Goal: Task Accomplishment & Management: Use online tool/utility

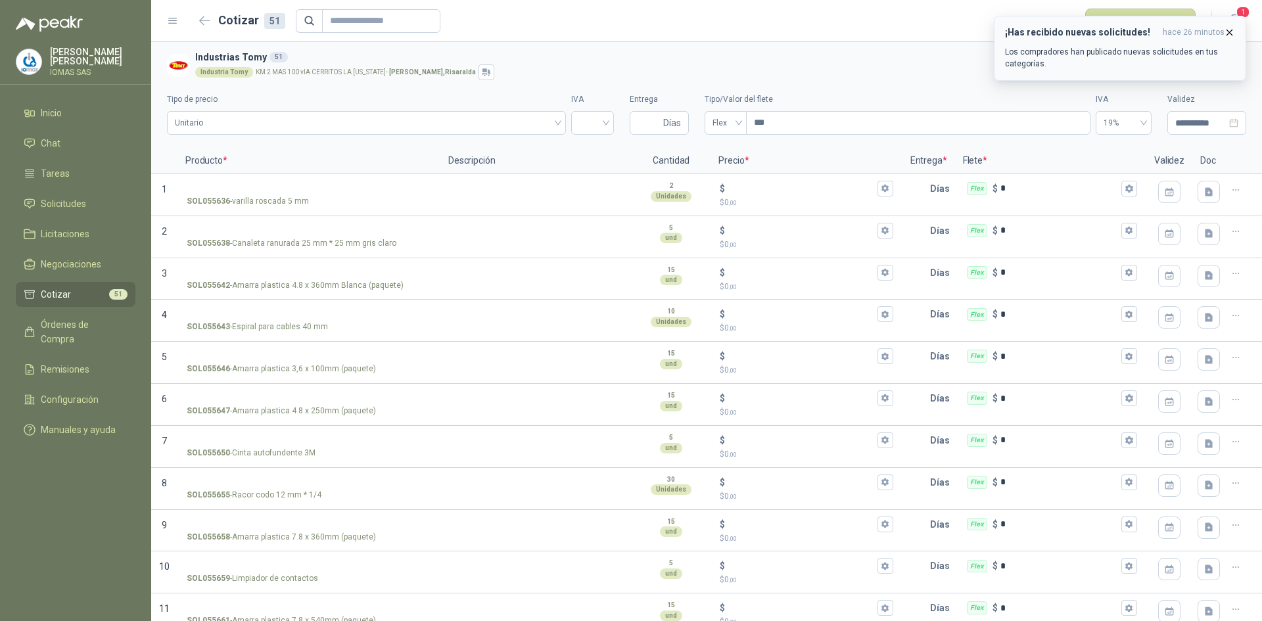
scroll to position [1167, 0]
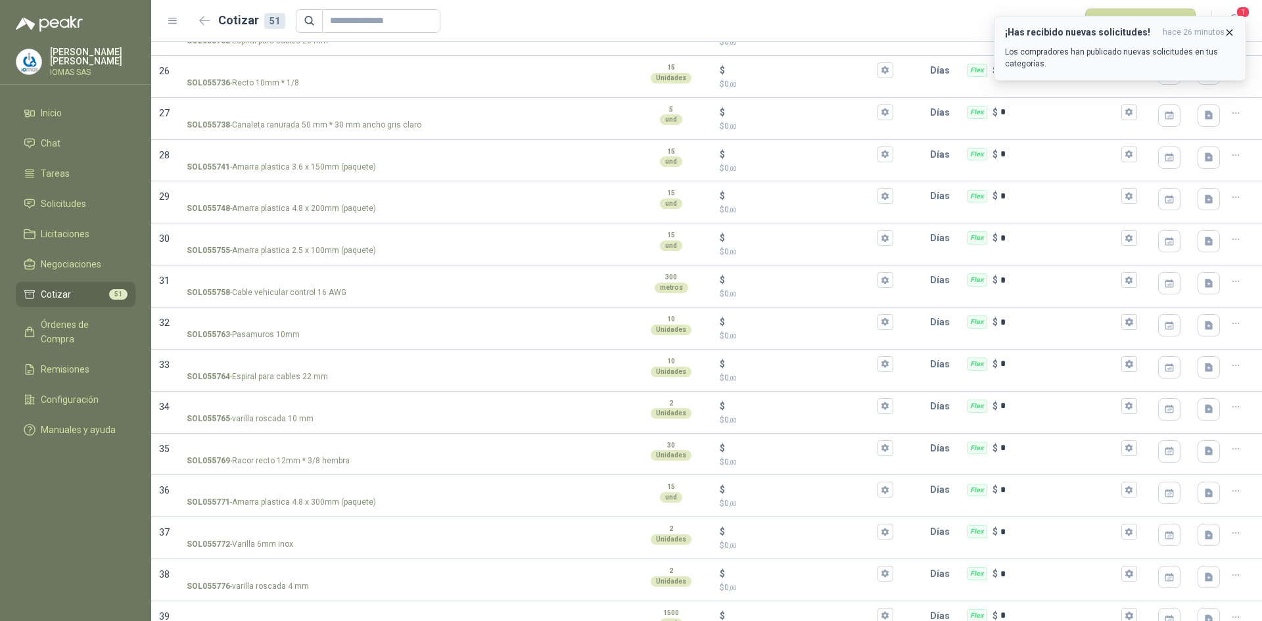
click at [1064, 54] on p "Los compradores han publicado nuevas solicitudes en tus categorías." at bounding box center [1120, 58] width 230 height 24
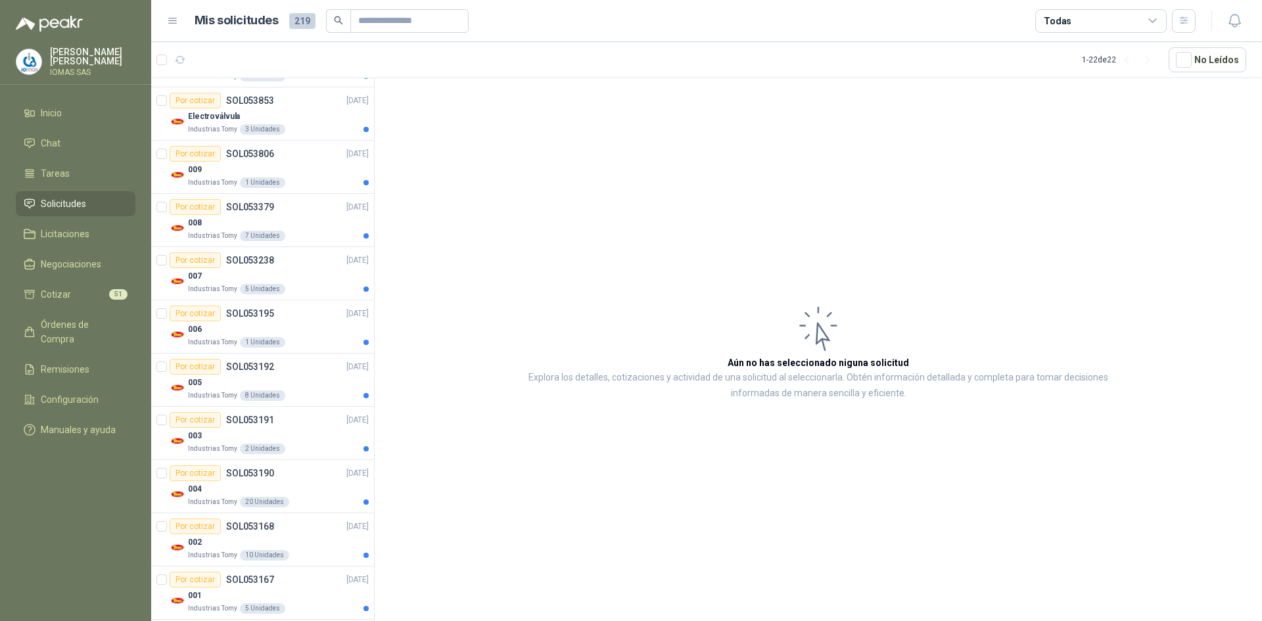
scroll to position [762, 0]
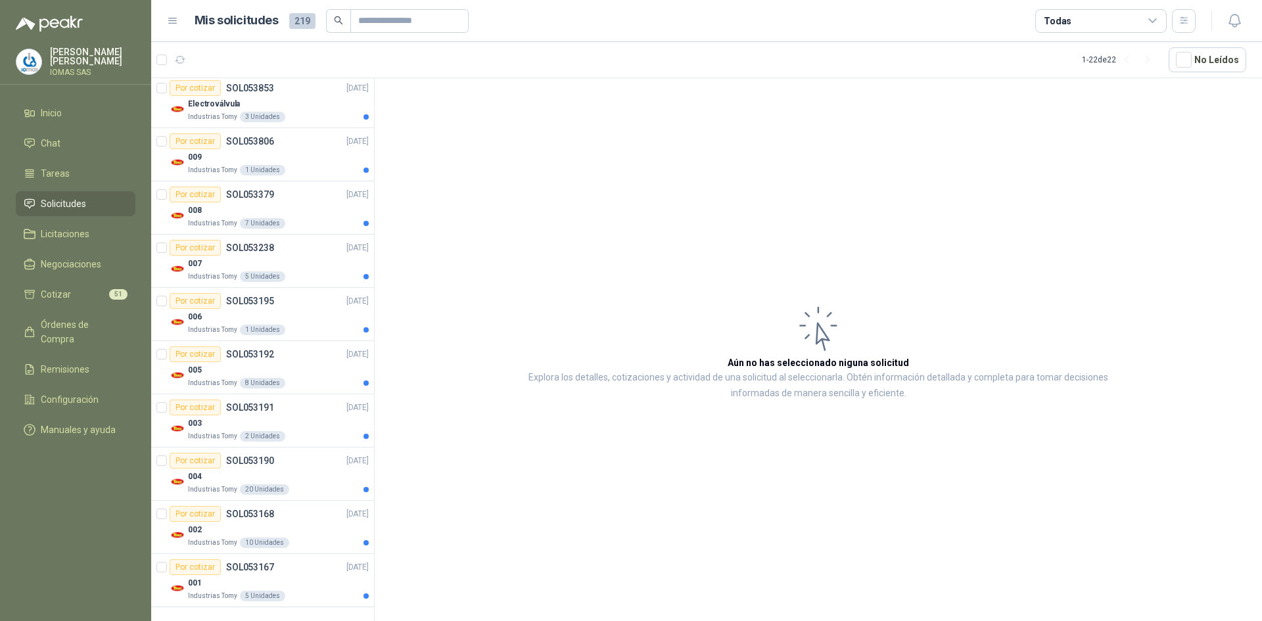
click at [374, 496] on div "Solicitudes de nuevos compradores Por cotizar SOL055848 [DATE] TUBERIA CONDUIT …" at bounding box center [262, 351] width 223 height 547
click at [325, 583] on div "001" at bounding box center [278, 583] width 181 height 16
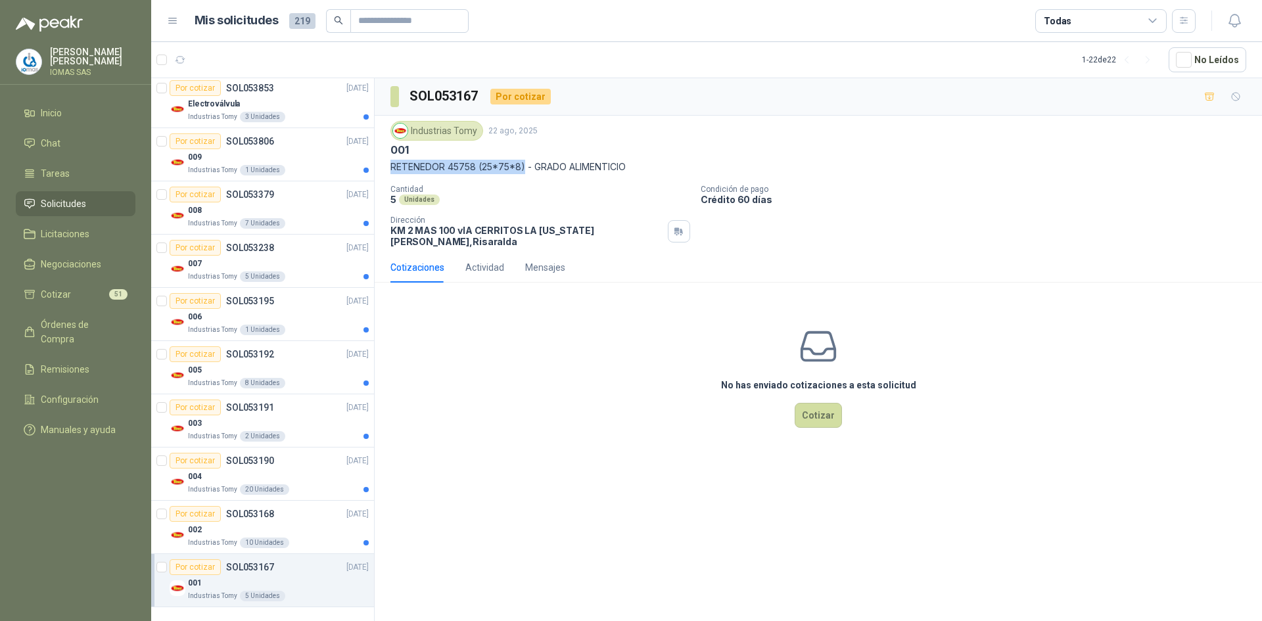
drag, startPoint x: 390, startPoint y: 166, endPoint x: 522, endPoint y: 171, distance: 131.5
click at [522, 171] on p "RETENEDOR 45758 (25*75*8) - GRADO ALIMENTICIO" at bounding box center [818, 167] width 856 height 14
copy p "RETENEDOR 45758 (25*75*8"
click at [535, 188] on p "Cantidad" at bounding box center [540, 189] width 300 height 9
click at [1236, 99] on icon "button" at bounding box center [1235, 96] width 11 height 11
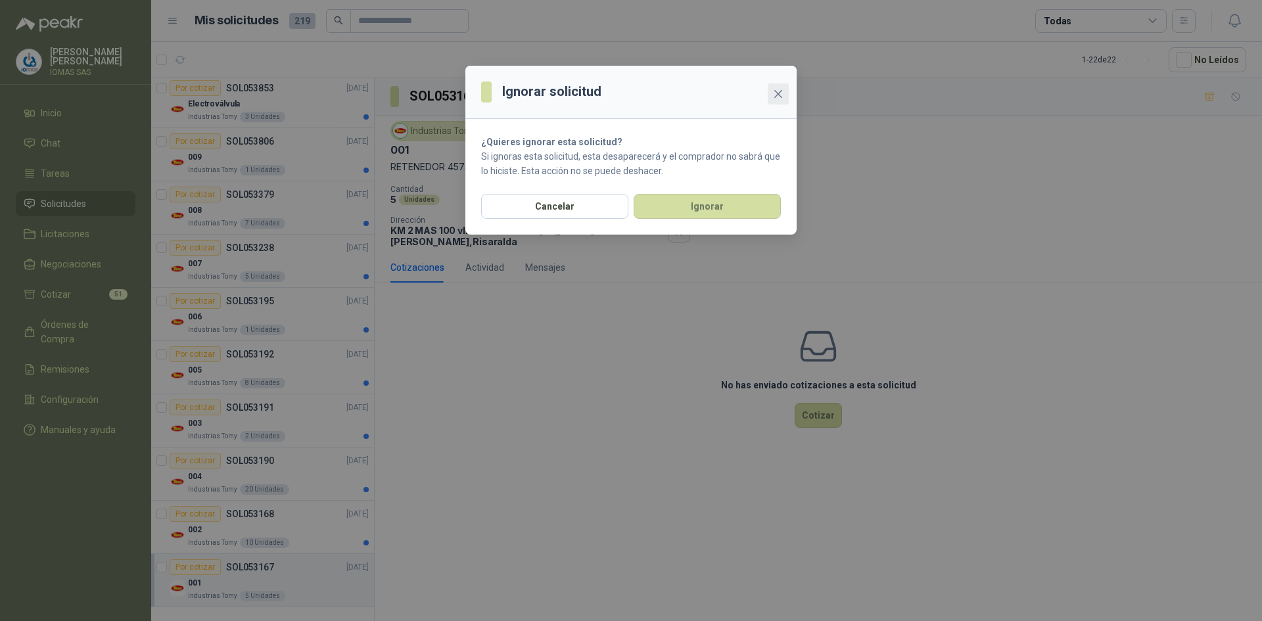
click at [781, 97] on icon "close" at bounding box center [778, 94] width 8 height 8
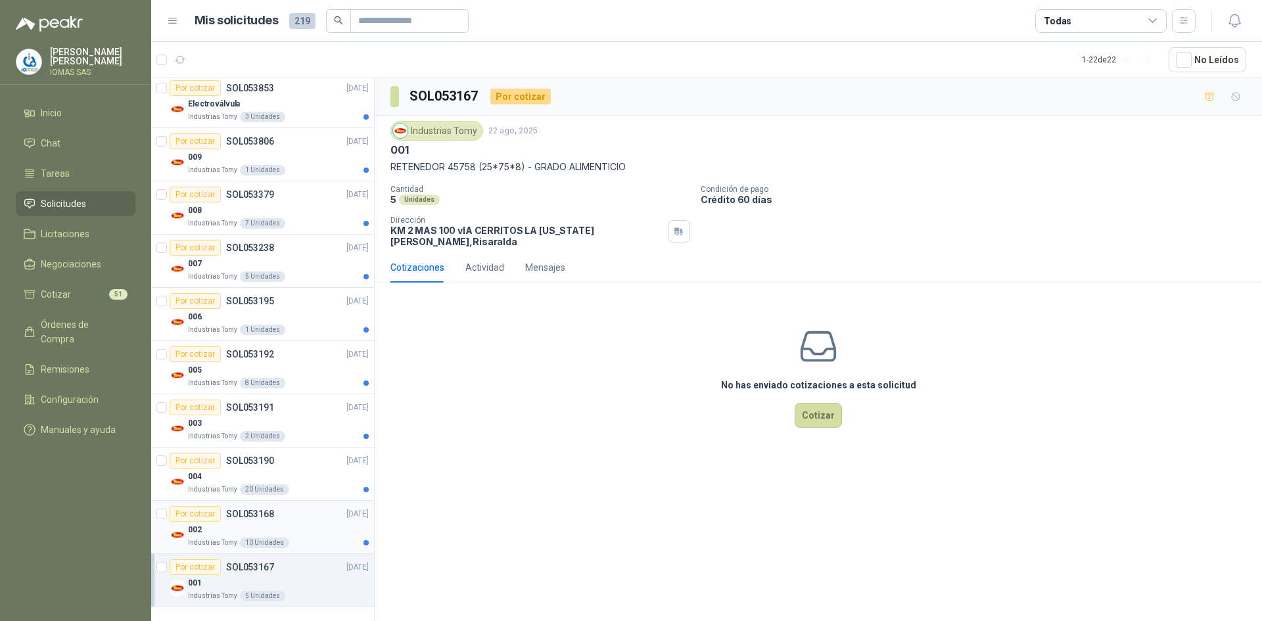
click at [307, 516] on div "Por cotizar SOL053168 [DATE]" at bounding box center [269, 514] width 199 height 16
click at [308, 475] on div "004" at bounding box center [278, 477] width 181 height 16
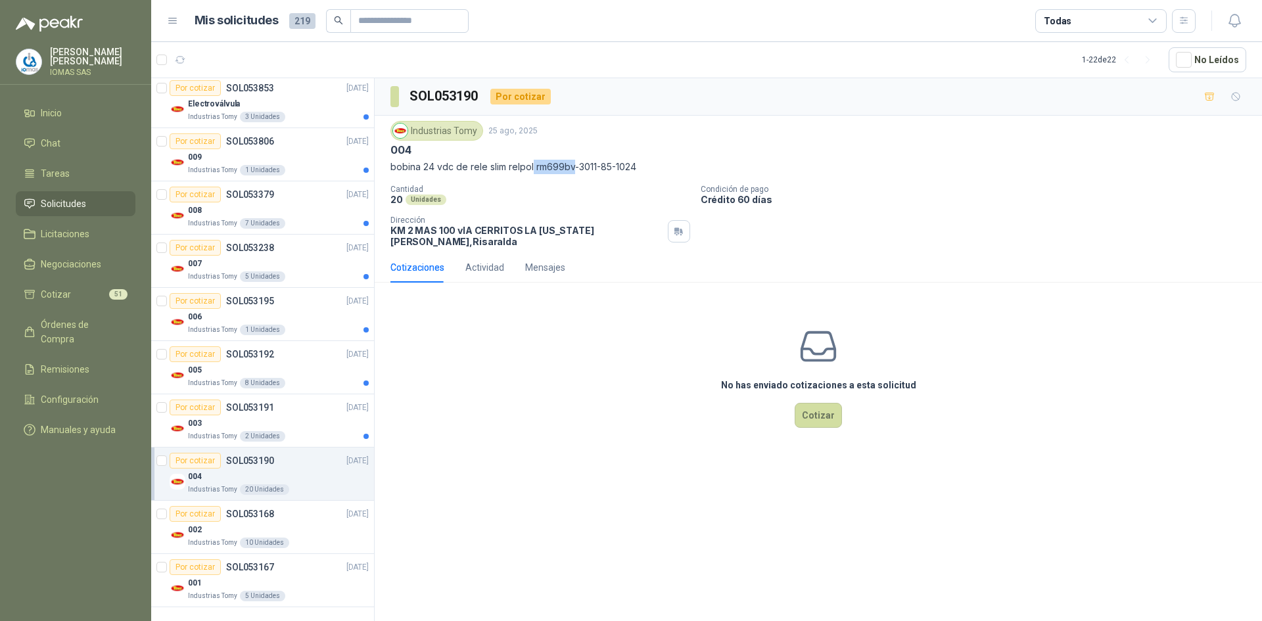
drag, startPoint x: 533, startPoint y: 168, endPoint x: 574, endPoint y: 166, distance: 41.5
click at [574, 166] on p "bobina 24 vdc de rele slim relpol rm699bv-3011-85-1024" at bounding box center [818, 167] width 856 height 14
copy p "rm699bv"
click at [561, 172] on p "bobina 24 vdc de rele slim relpol rm699bv-3011-85-1024" at bounding box center [818, 167] width 856 height 14
click at [824, 415] on button "Cotizar" at bounding box center [818, 415] width 47 height 25
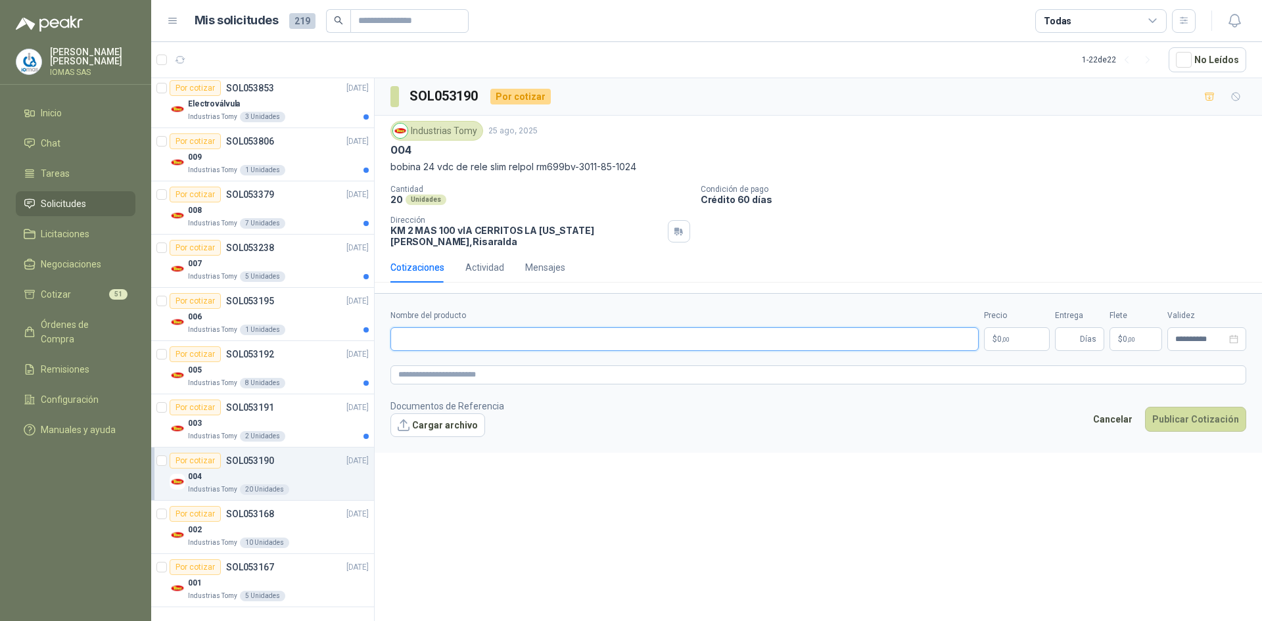
click at [484, 332] on input "Nombre del producto" at bounding box center [684, 339] width 588 height 24
click at [473, 336] on input "Nombre del producto" at bounding box center [684, 339] width 588 height 24
click at [465, 335] on input "Nombre del producto" at bounding box center [684, 339] width 588 height 24
paste input "**********"
type input "**********"
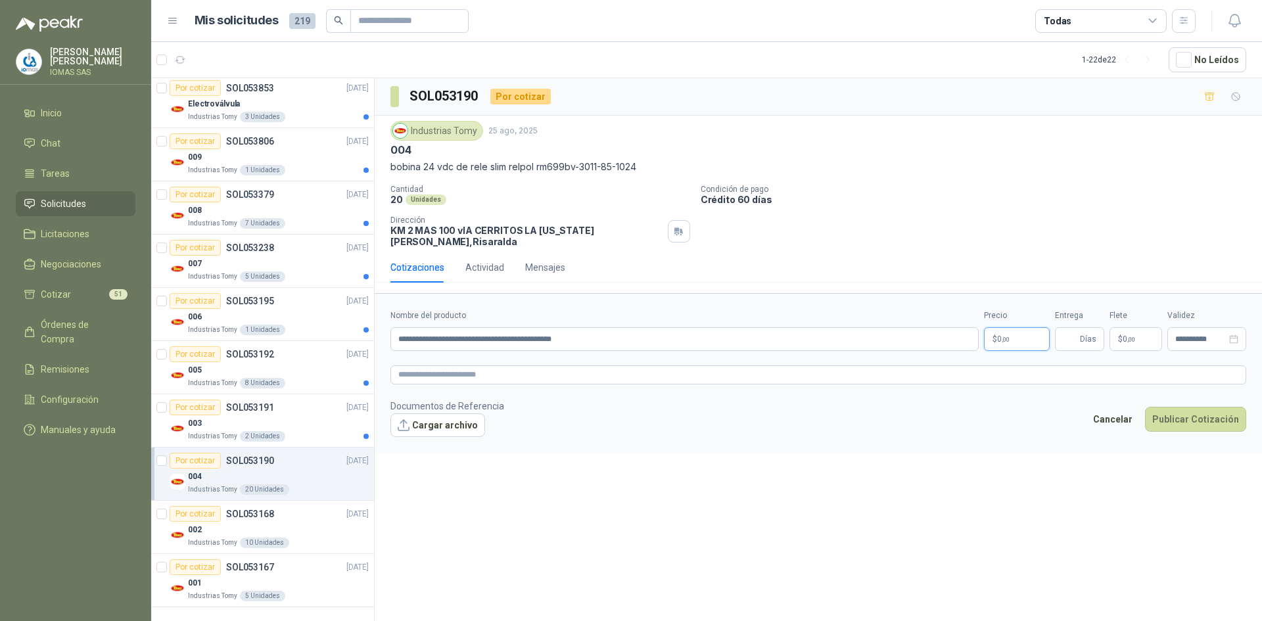
click at [1000, 335] on span "0 ,00" at bounding box center [1003, 339] width 12 height 8
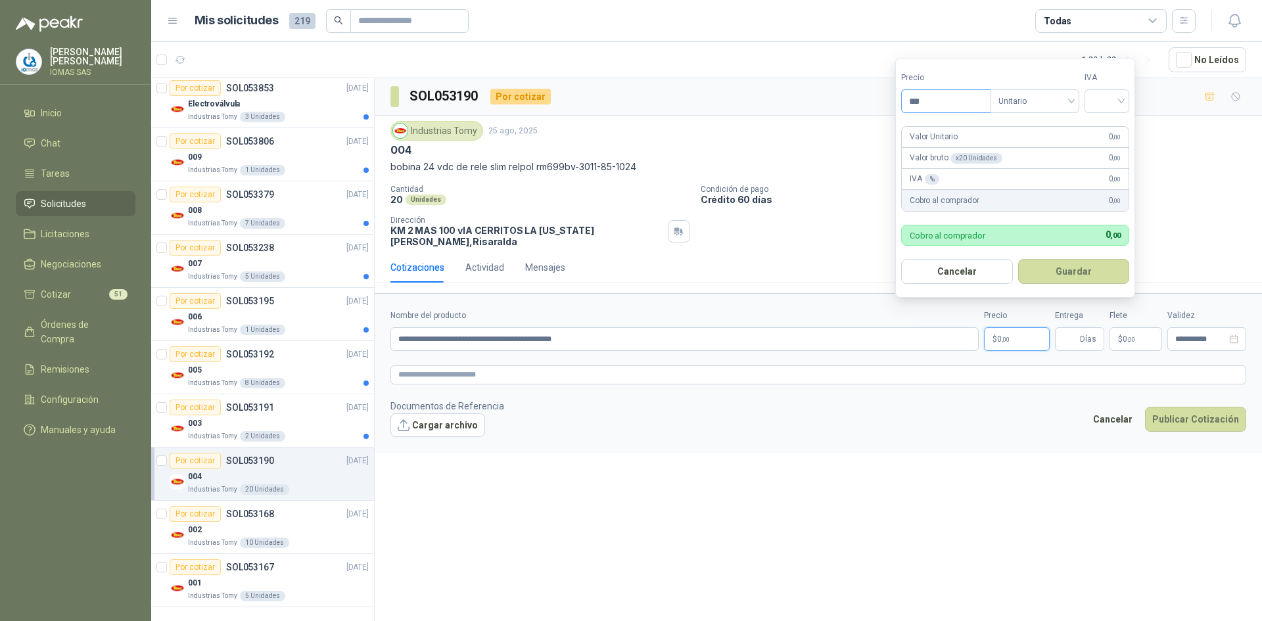
drag, startPoint x: 943, startPoint y: 99, endPoint x: 916, endPoint y: 95, distance: 27.2
click at [916, 95] on input "***" at bounding box center [946, 101] width 89 height 22
type input "********"
click at [1099, 104] on input "search" at bounding box center [1106, 100] width 29 height 20
click at [1104, 129] on div "19%" at bounding box center [1110, 128] width 24 height 14
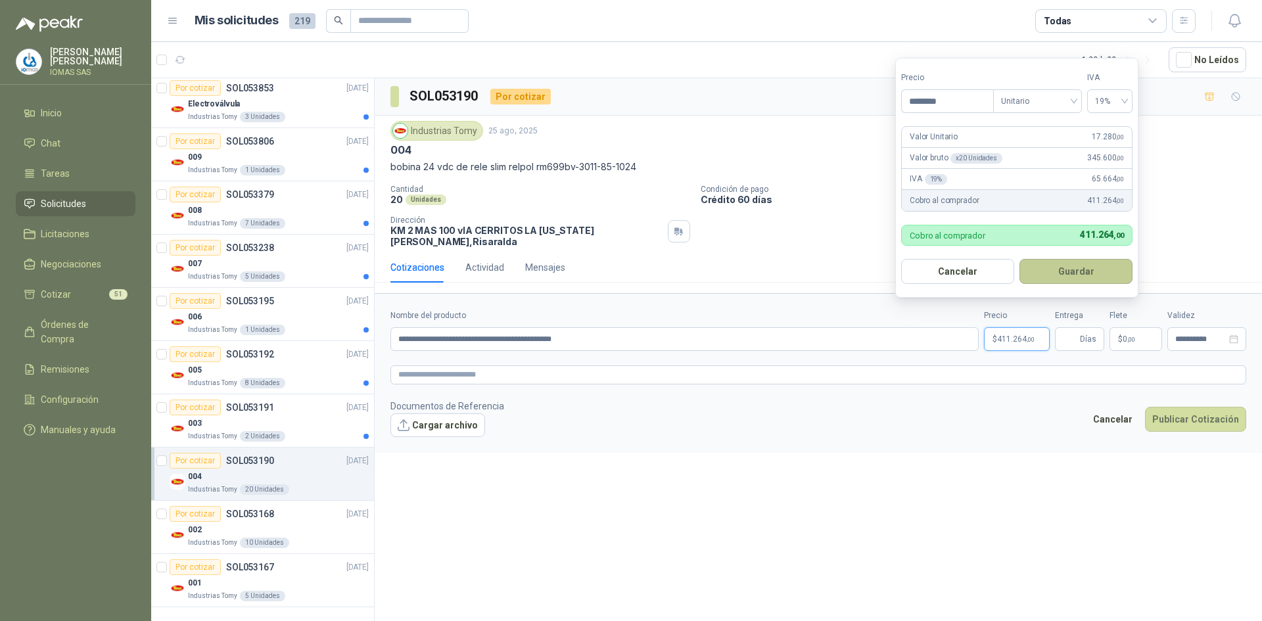
click at [1059, 262] on button "Guardar" at bounding box center [1075, 271] width 113 height 25
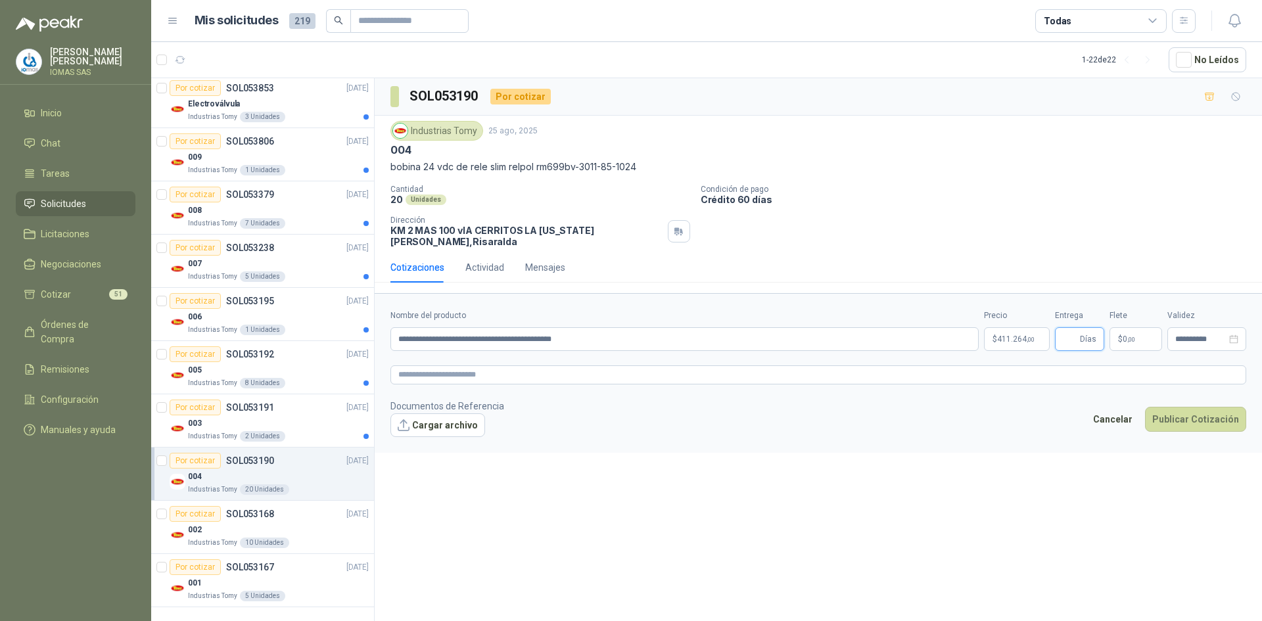
type input "*"
click at [1235, 335] on icon "close-circle" at bounding box center [1233, 339] width 9 height 9
type input "*"
drag, startPoint x: 1196, startPoint y: 333, endPoint x: 1225, endPoint y: 335, distance: 29.6
click at [1204, 335] on input at bounding box center [1200, 339] width 51 height 9
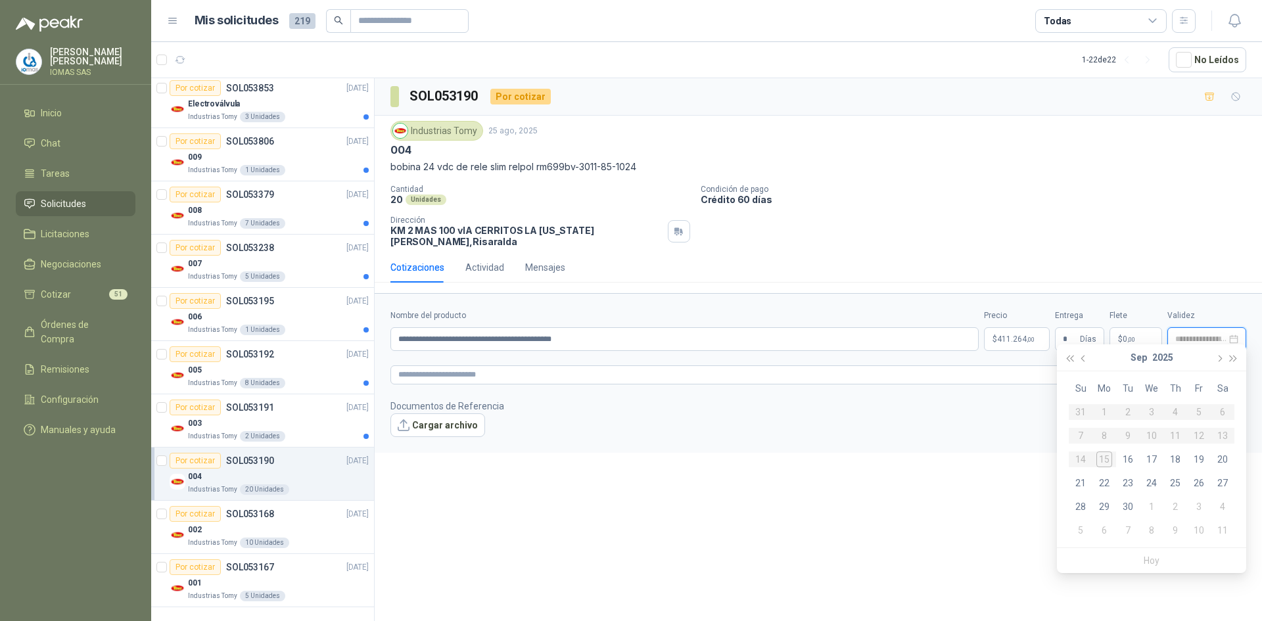
click at [1229, 335] on div at bounding box center [1206, 339] width 63 height 9
click at [1084, 354] on button "button" at bounding box center [1084, 357] width 14 height 26
click at [1222, 357] on button "button" at bounding box center [1218, 357] width 14 height 26
type input "**********"
click at [1101, 482] on div "22" at bounding box center [1104, 483] width 16 height 16
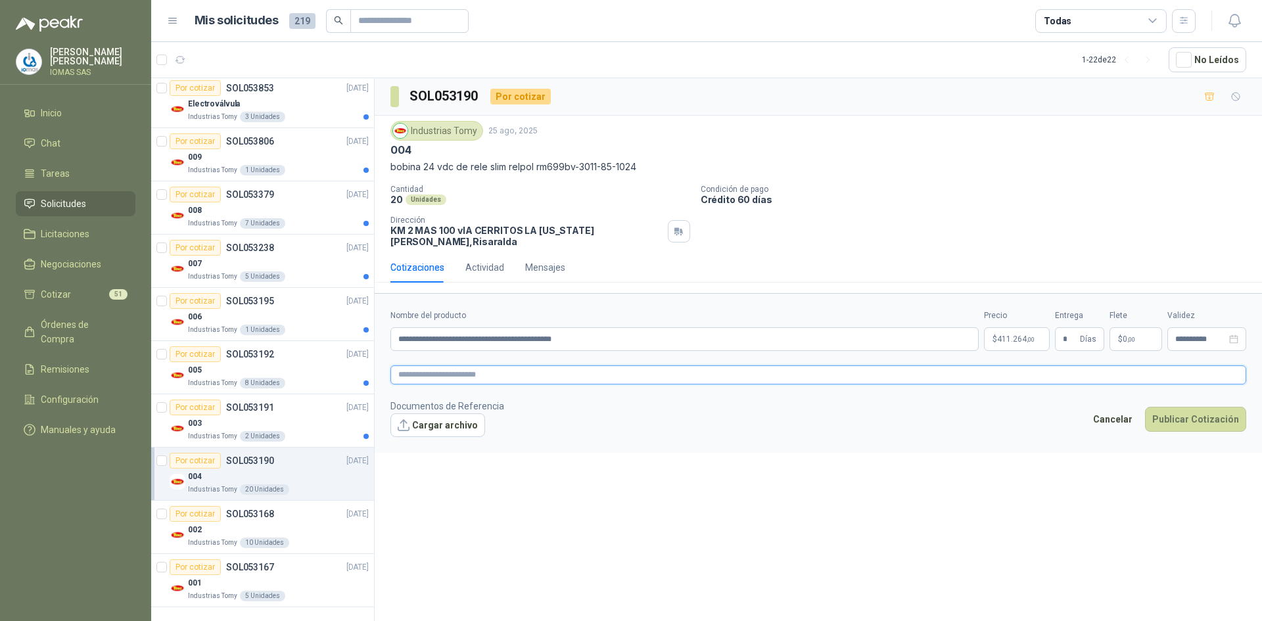
click at [459, 365] on textarea at bounding box center [818, 374] width 856 height 19
click at [444, 367] on textarea at bounding box center [818, 374] width 856 height 19
click at [424, 413] on button "Cargar archivo" at bounding box center [437, 425] width 95 height 24
drag, startPoint x: 950, startPoint y: 452, endPoint x: 997, endPoint y: 459, distance: 47.3
click at [951, 452] on div "**********" at bounding box center [818, 351] width 887 height 547
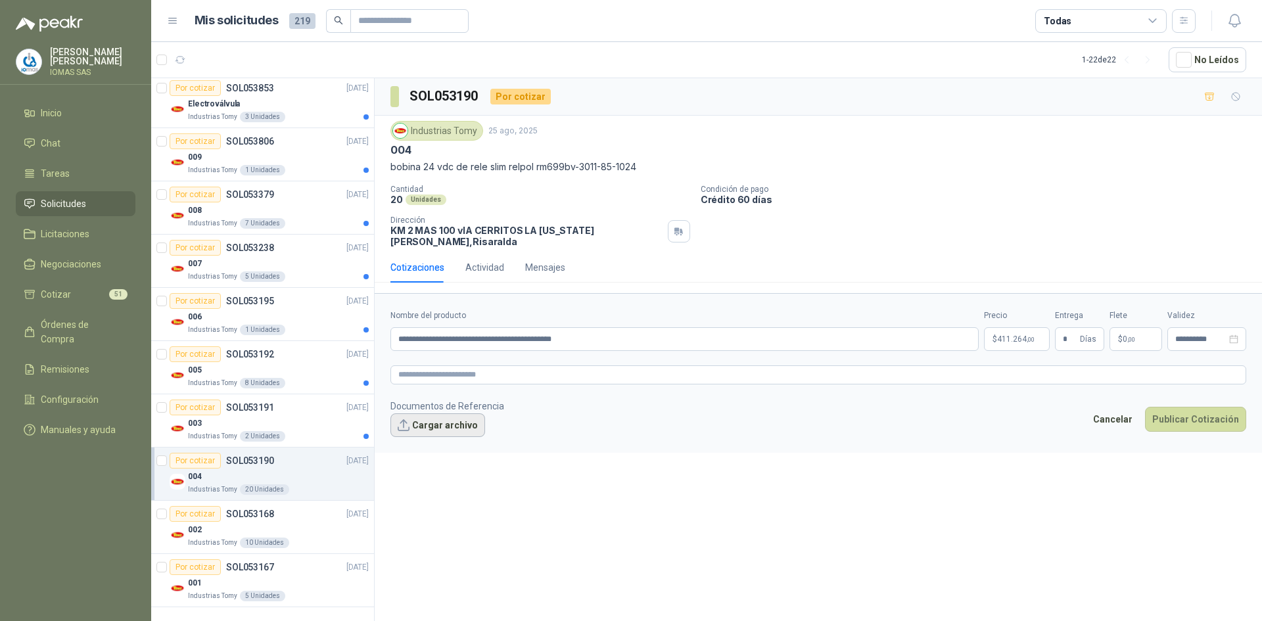
click at [460, 413] on button "Cargar archivo" at bounding box center [437, 425] width 95 height 24
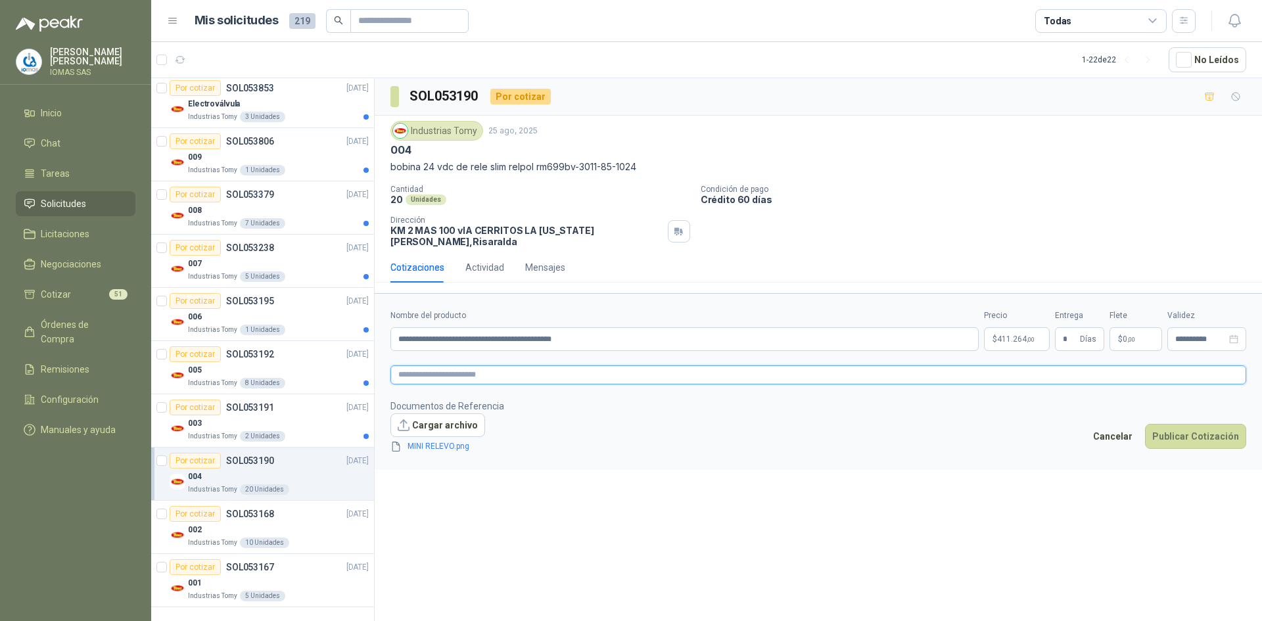
click at [488, 367] on textarea at bounding box center [818, 374] width 856 height 19
click at [478, 365] on textarea at bounding box center [818, 374] width 856 height 19
paste textarea "**********"
type textarea "**********"
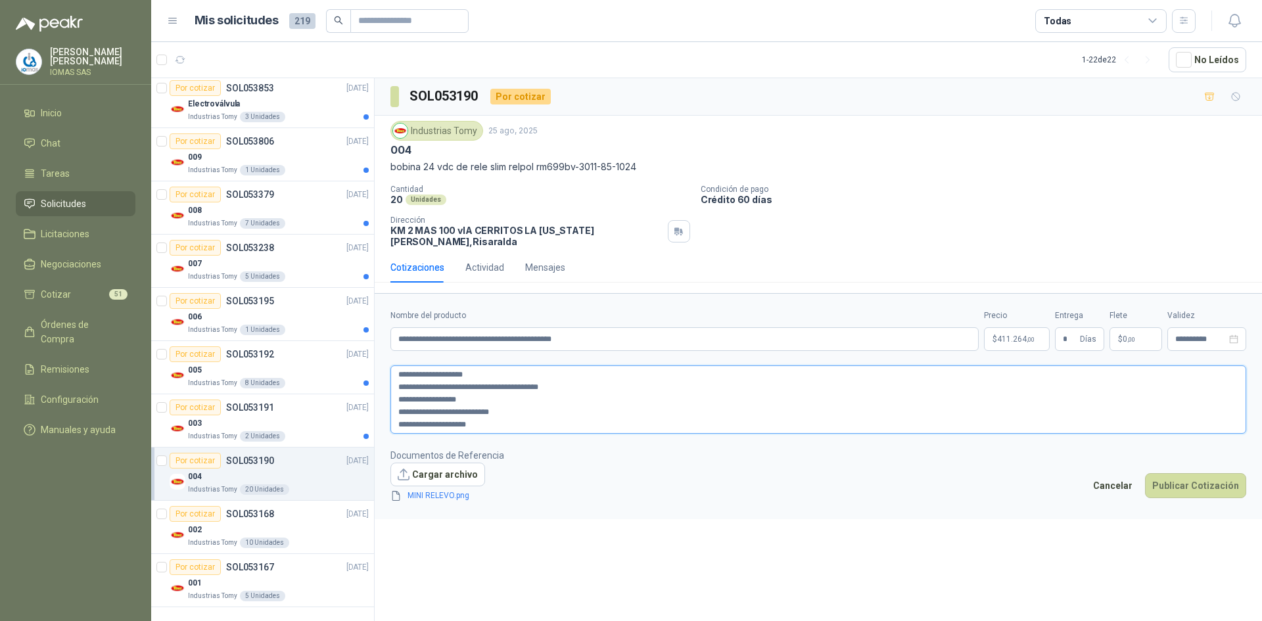
click at [627, 404] on textarea "**********" at bounding box center [818, 399] width 856 height 68
type textarea "**********"
click at [1025, 327] on p "$ 411.264 ,00" at bounding box center [1017, 339] width 66 height 24
click at [1190, 475] on button "Publicar Cotización" at bounding box center [1195, 485] width 101 height 25
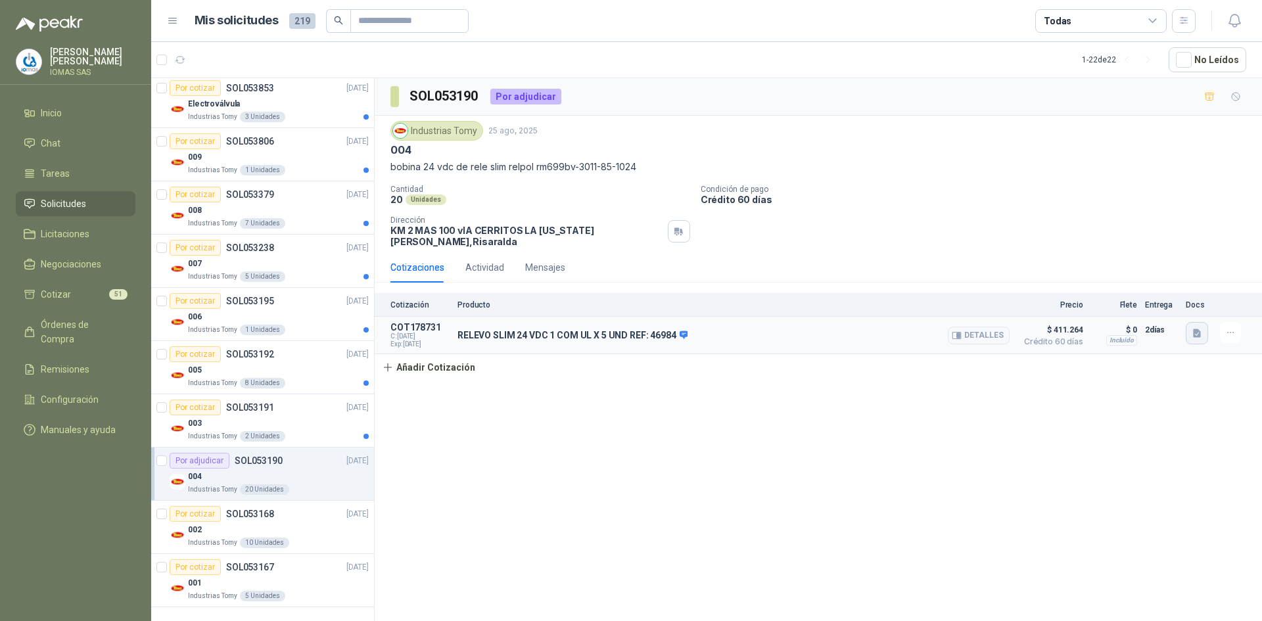
click at [1201, 328] on icon "button" at bounding box center [1197, 333] width 11 height 11
click at [1196, 231] on div "Cantidad 20 Unidades Condición de pago Crédito 60 días Dirección KM 2 MAS 100 v…" at bounding box center [818, 216] width 856 height 62
click at [1230, 327] on icon "button" at bounding box center [1230, 332] width 11 height 11
click at [908, 164] on p "bobina 24 vdc de rele slim relpol rm699bv-3011-85-1024" at bounding box center [818, 167] width 856 height 14
click at [310, 416] on div "003" at bounding box center [278, 423] width 181 height 16
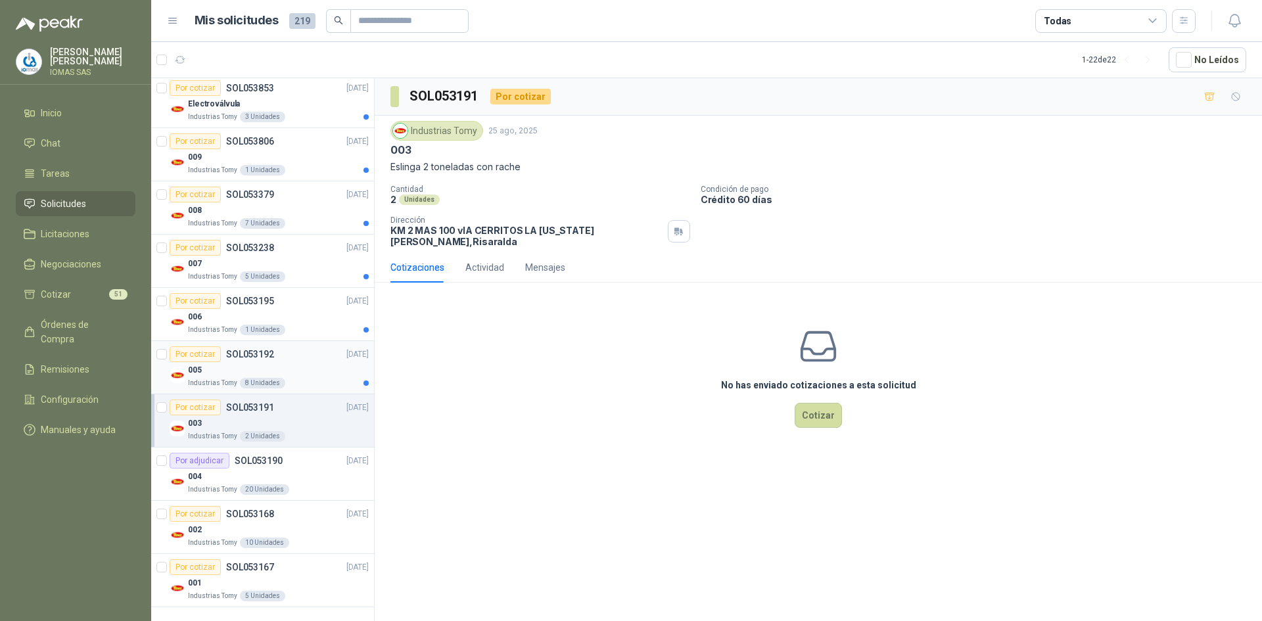
click at [292, 378] on div "Industrias Tomy 8 Unidades" at bounding box center [278, 383] width 181 height 11
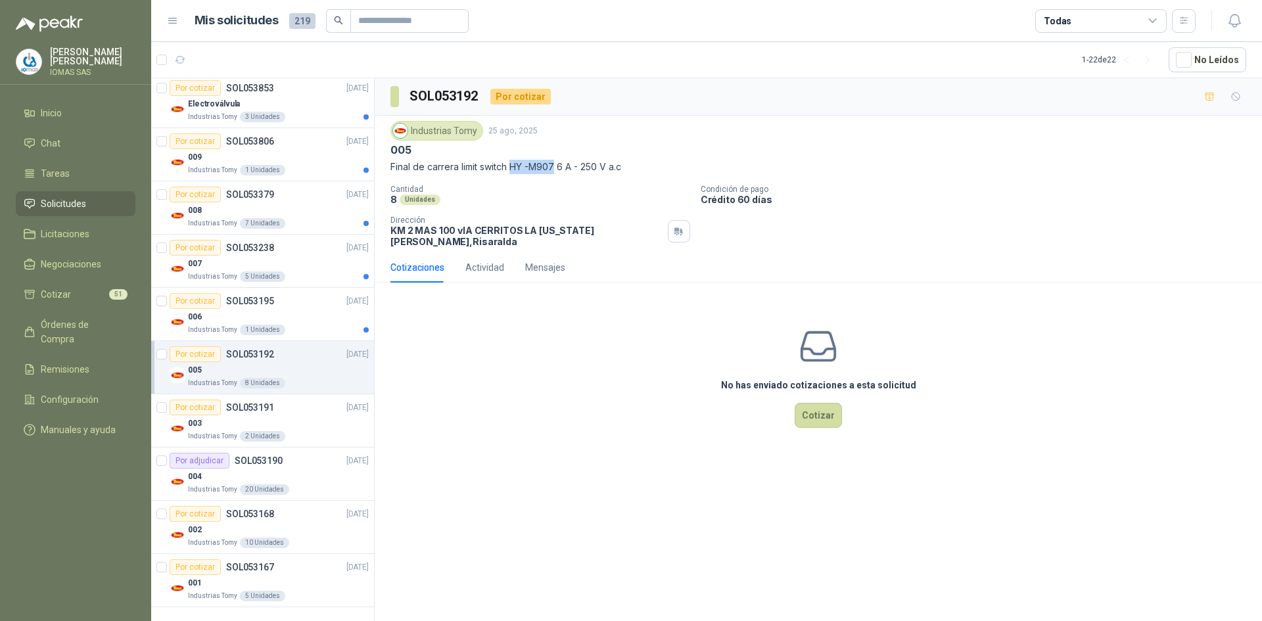
drag, startPoint x: 524, startPoint y: 165, endPoint x: 557, endPoint y: 164, distance: 33.5
click at [557, 164] on p "Final de carrera limit switch HY -M907 6 A - 250 V a.c" at bounding box center [818, 167] width 856 height 14
copy p "HY -M907"
click at [566, 166] on p "Final de carrera limit switch HY -M907 6 A - 250 V a.c" at bounding box center [818, 167] width 856 height 14
click at [319, 321] on div "006" at bounding box center [278, 317] width 181 height 16
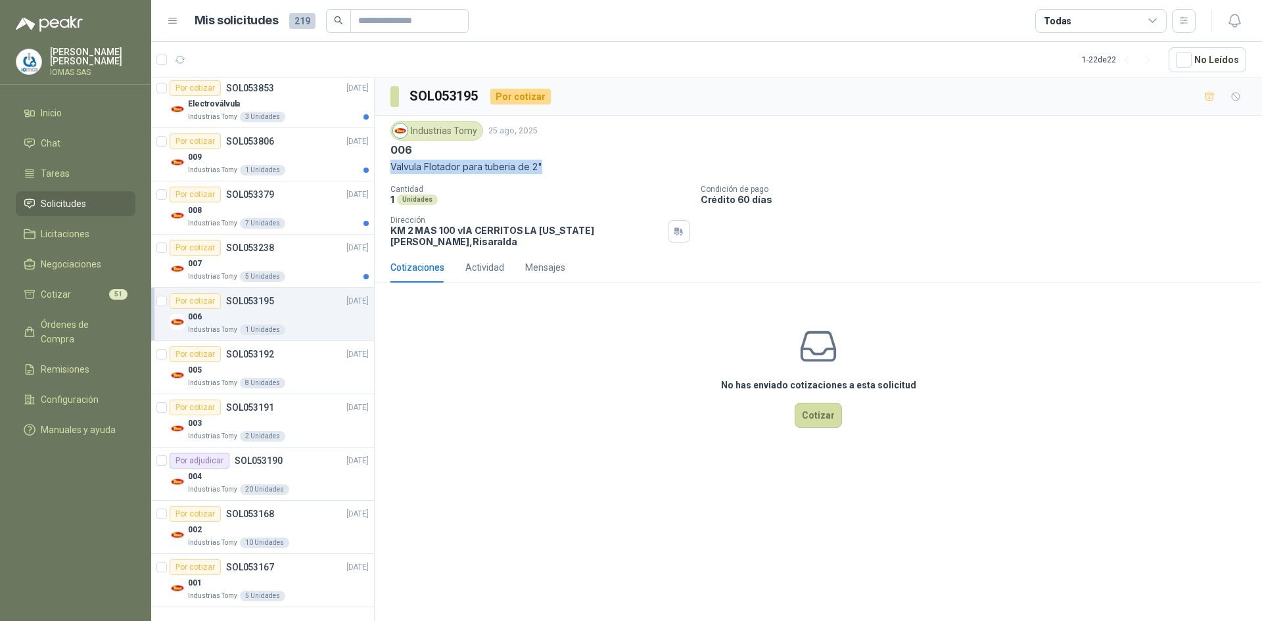
drag, startPoint x: 544, startPoint y: 166, endPoint x: 384, endPoint y: 168, distance: 159.7
click at [384, 168] on div "Industrias Tomy [DATE] 006 Valvula Flotador para tuberia de 2" Cantidad 1 Unida…" at bounding box center [818, 184] width 887 height 137
copy p "Valvula Flotador para tuberia de 2""
click at [329, 264] on div "007" at bounding box center [278, 264] width 181 height 16
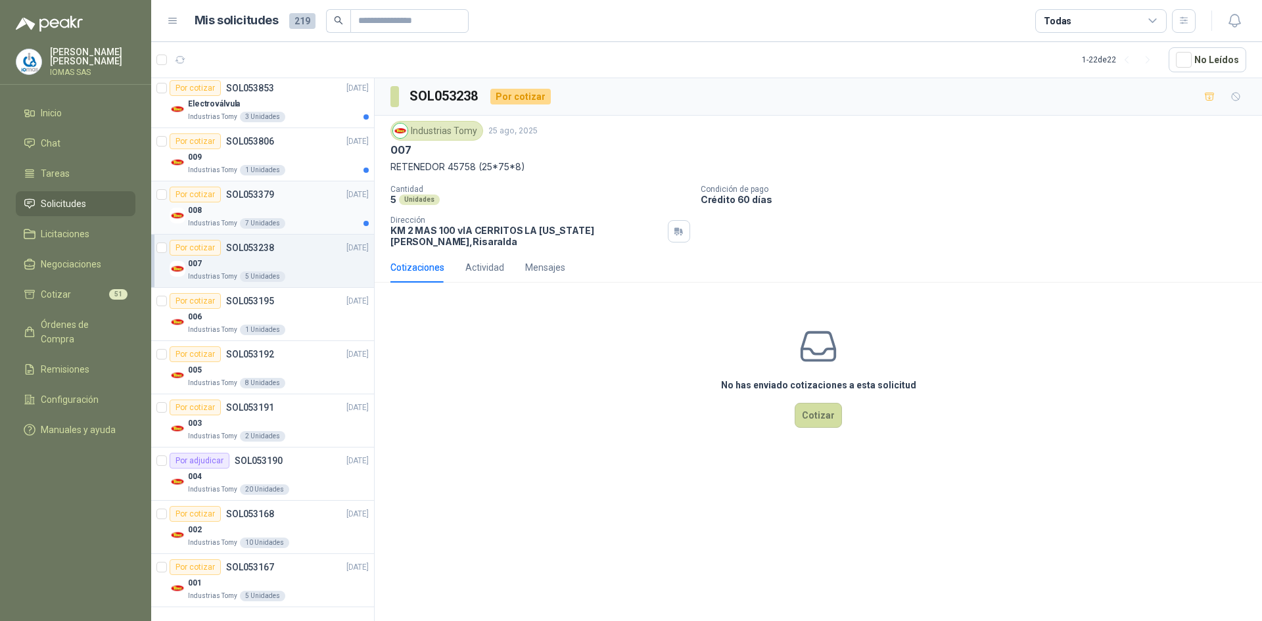
click at [317, 218] on div "Industrias Tomy 7 Unidades" at bounding box center [278, 223] width 181 height 11
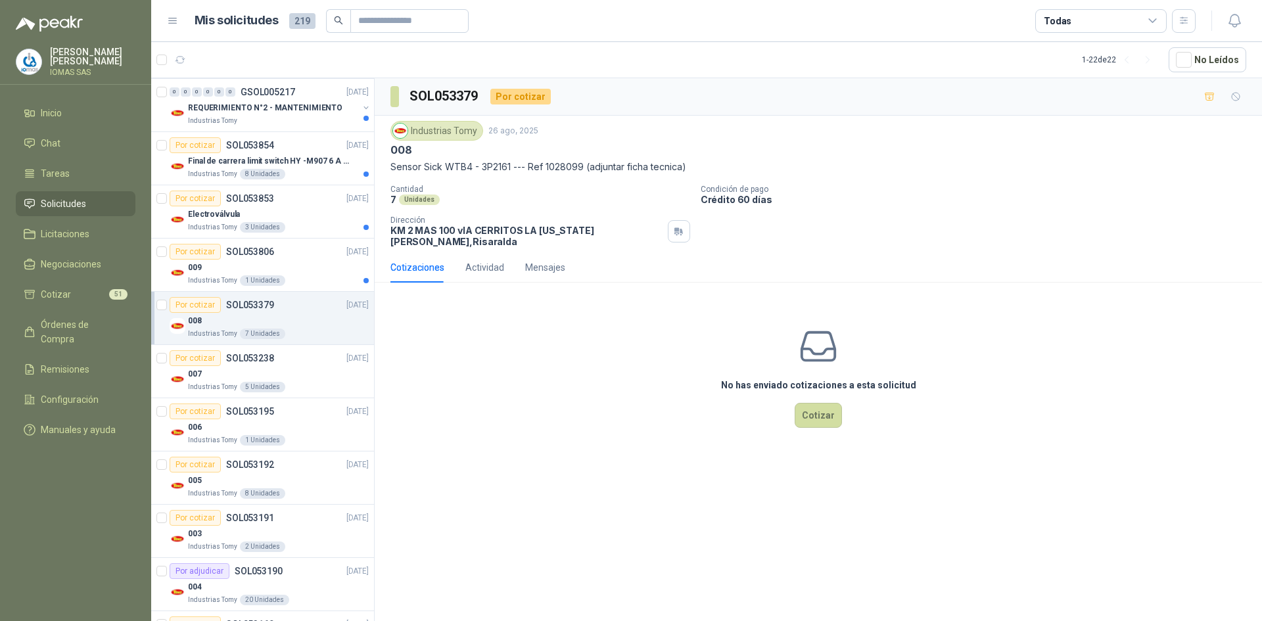
scroll to position [631, 0]
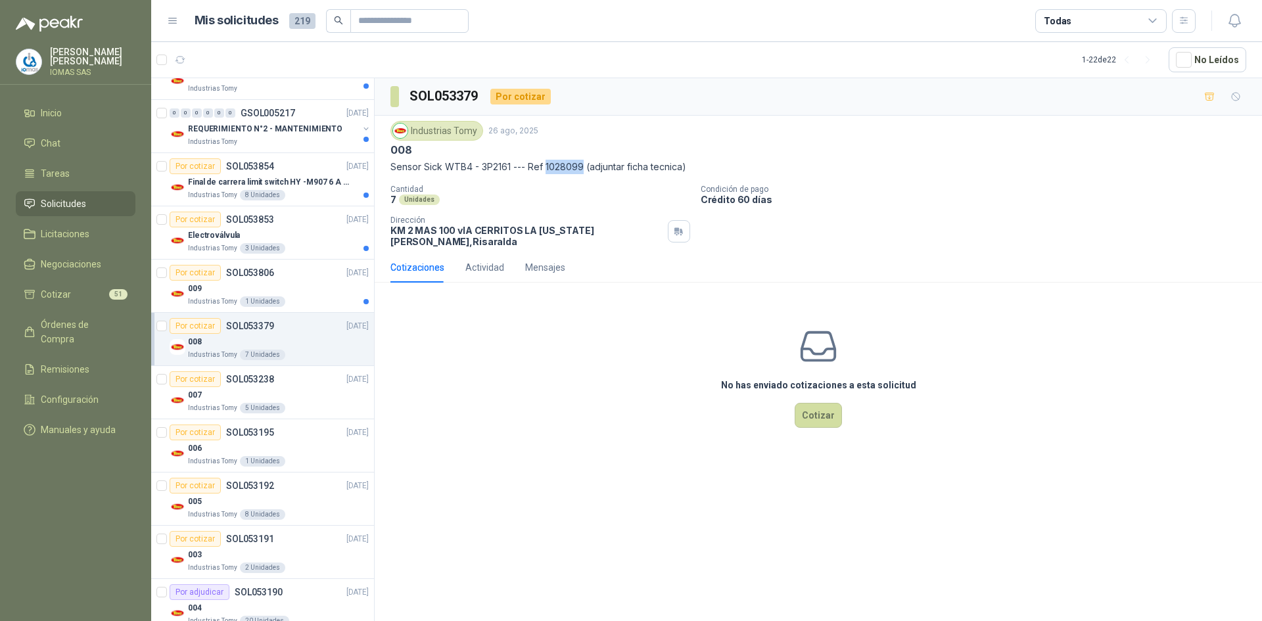
drag, startPoint x: 547, startPoint y: 167, endPoint x: 584, endPoint y: 167, distance: 36.8
click at [584, 167] on p "Sensor Sick WTB4 - 3P2161 --- Ref 1028099 (adjuntar ficha tecnica)" at bounding box center [818, 167] width 856 height 14
copy p "1028099"
drag, startPoint x: 390, startPoint y: 166, endPoint x: 574, endPoint y: 164, distance: 184.0
click at [584, 163] on p "Sensor Sick WTB4 - 3P2161 --- Ref 1028099 (adjuntar ficha tecnica)" at bounding box center [818, 167] width 856 height 14
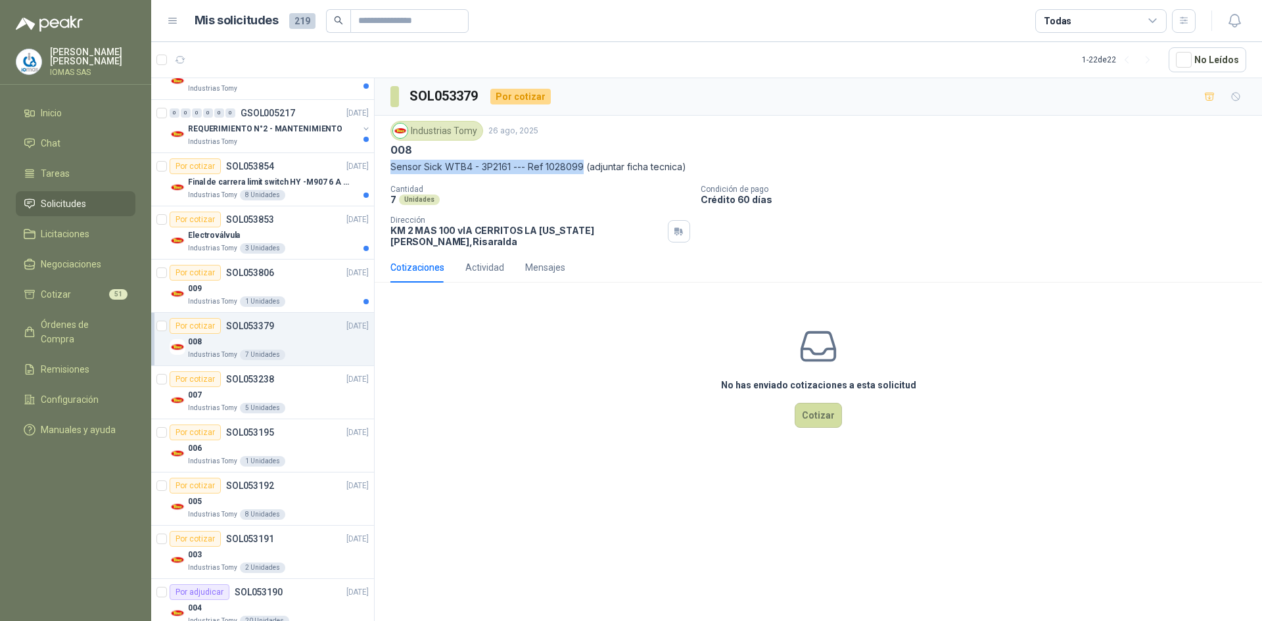
copy p "Sensor Sick WTB4 - 3P2161 --- Ref 1028099"
click at [323, 287] on div "009" at bounding box center [278, 289] width 181 height 16
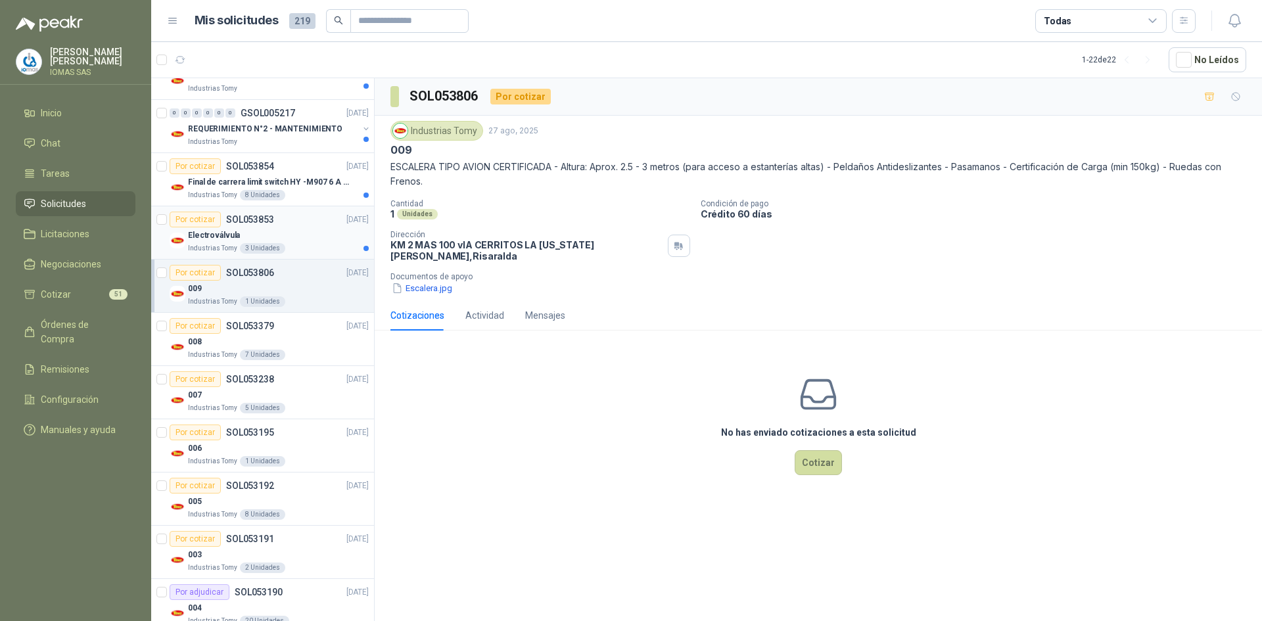
click at [314, 238] on div "Electroválvula" at bounding box center [278, 235] width 181 height 16
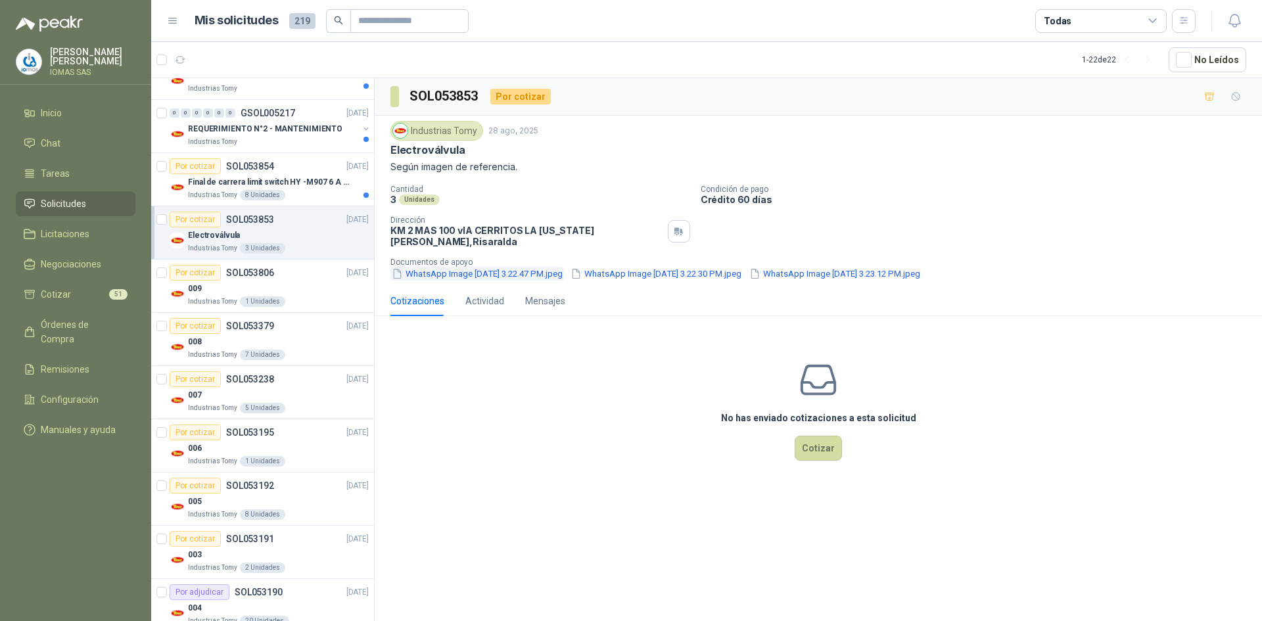
click at [511, 267] on button "WhatsApp Image [DATE] 3.22.47 PM.jpeg" at bounding box center [477, 274] width 174 height 14
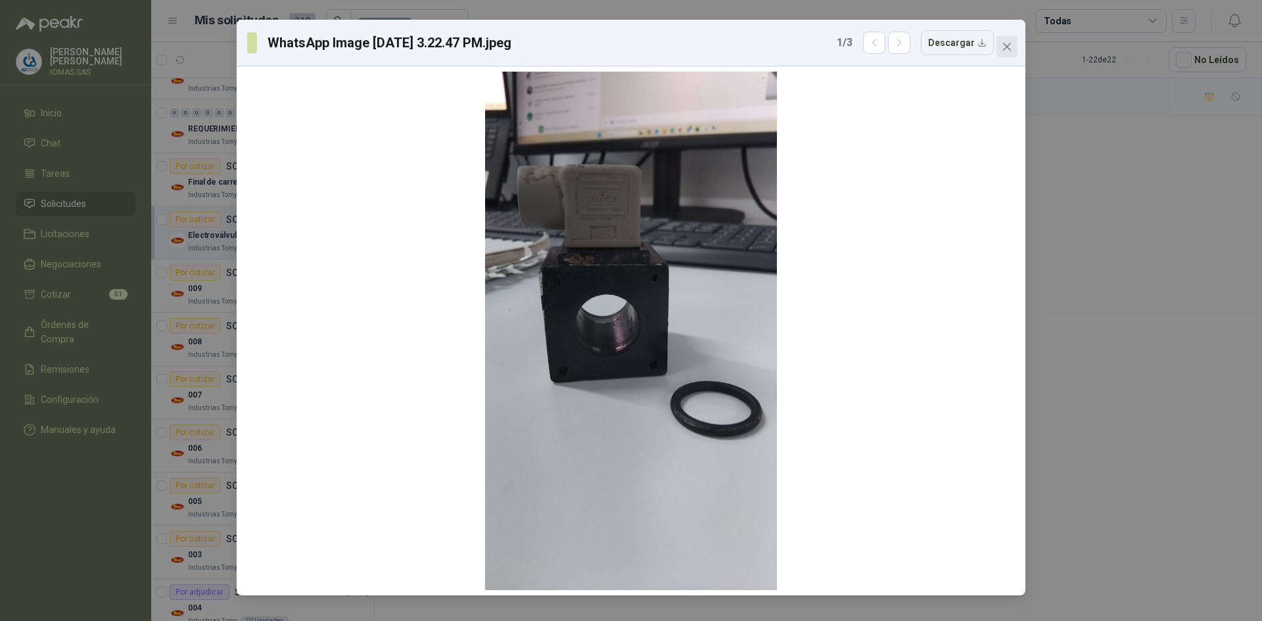
click at [1008, 48] on icon "close" at bounding box center [1007, 47] width 8 height 8
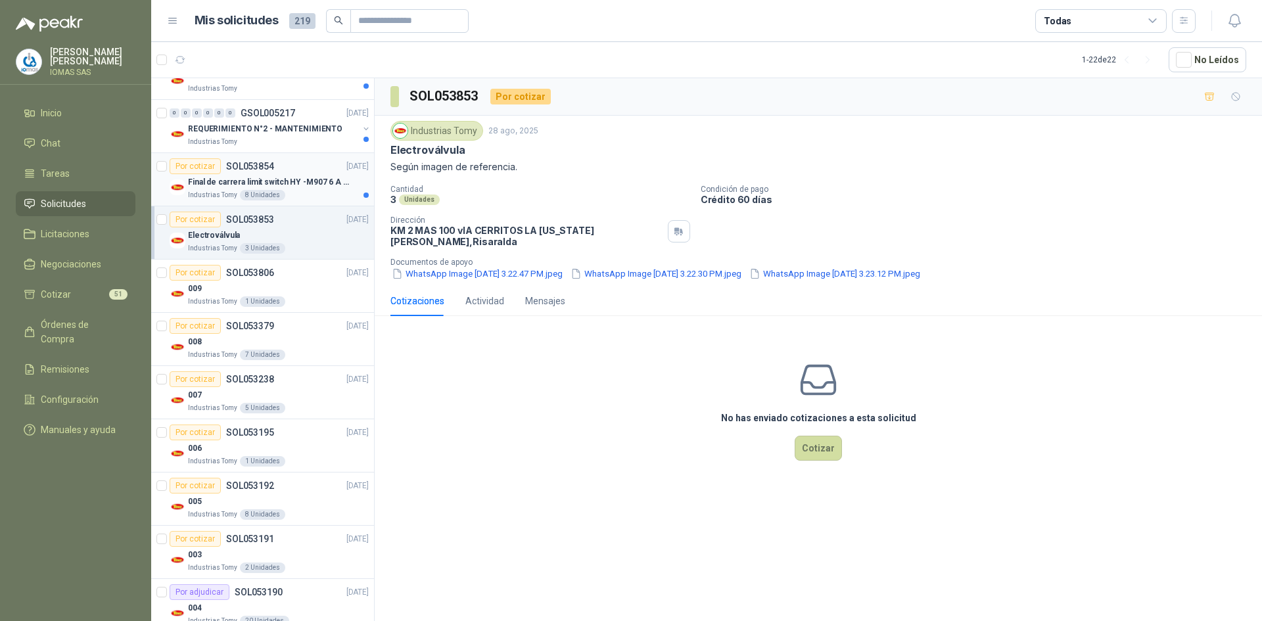
click at [319, 189] on div "Final de carrera limit switch HY -M907 6 A - 250 V a.c" at bounding box center [278, 182] width 181 height 16
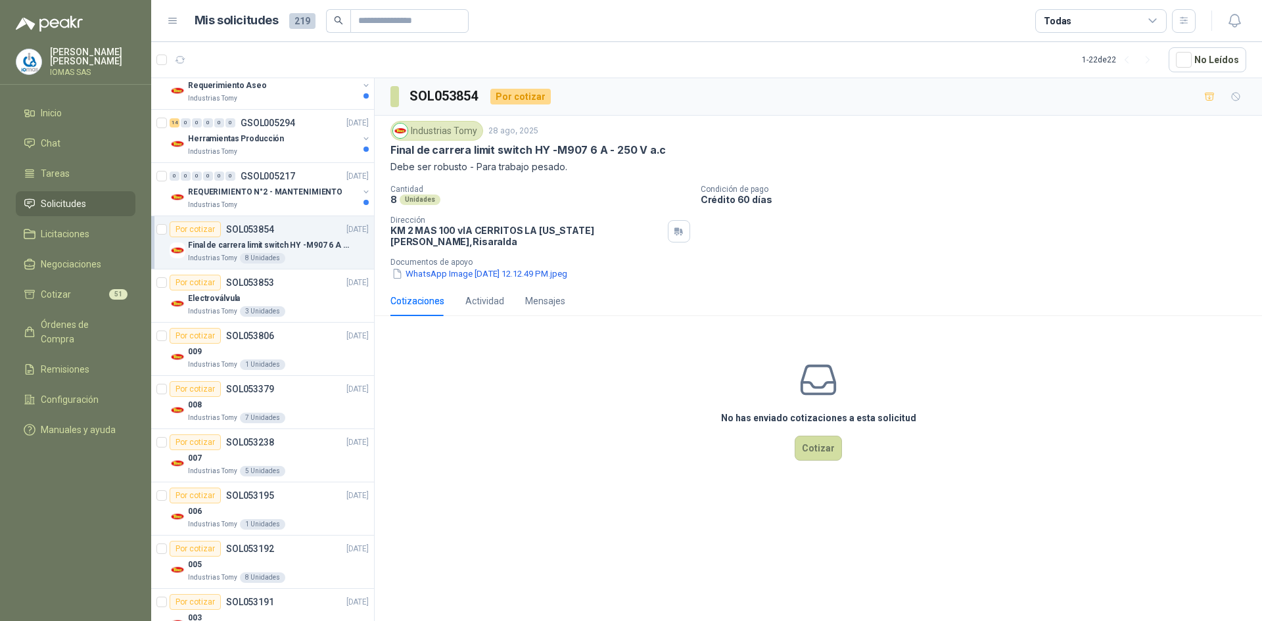
scroll to position [566, 0]
click at [294, 199] on p "REQUERIMIENTO N°2 - MANTENIMIENTO" at bounding box center [265, 194] width 154 height 12
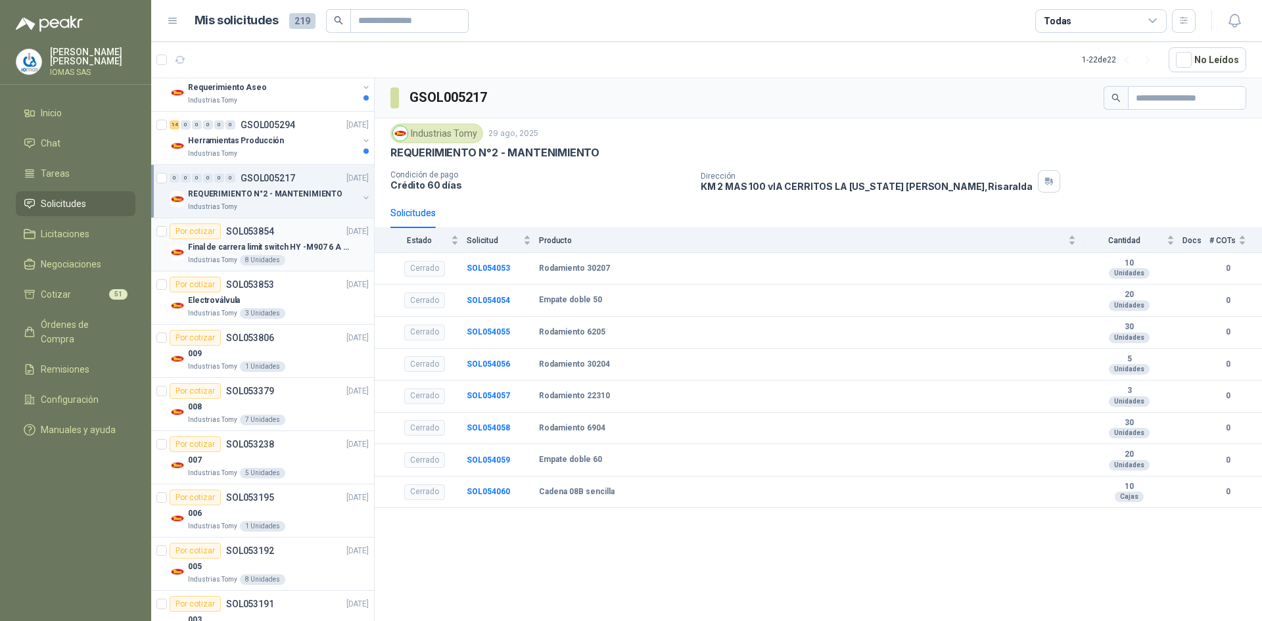
click at [321, 252] on p "Final de carrera limit switch HY -M907 6 A - 250 V a.c" at bounding box center [270, 247] width 164 height 12
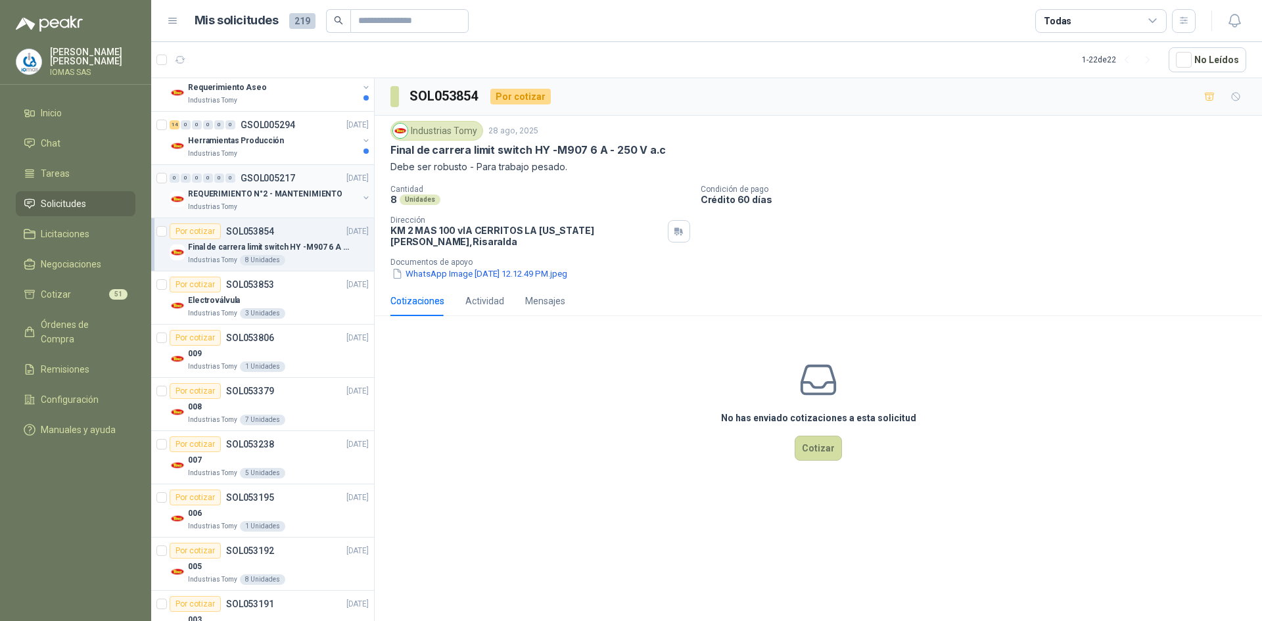
click at [294, 195] on p "REQUERIMIENTO N°2 - MANTENIMIENTO" at bounding box center [265, 194] width 154 height 12
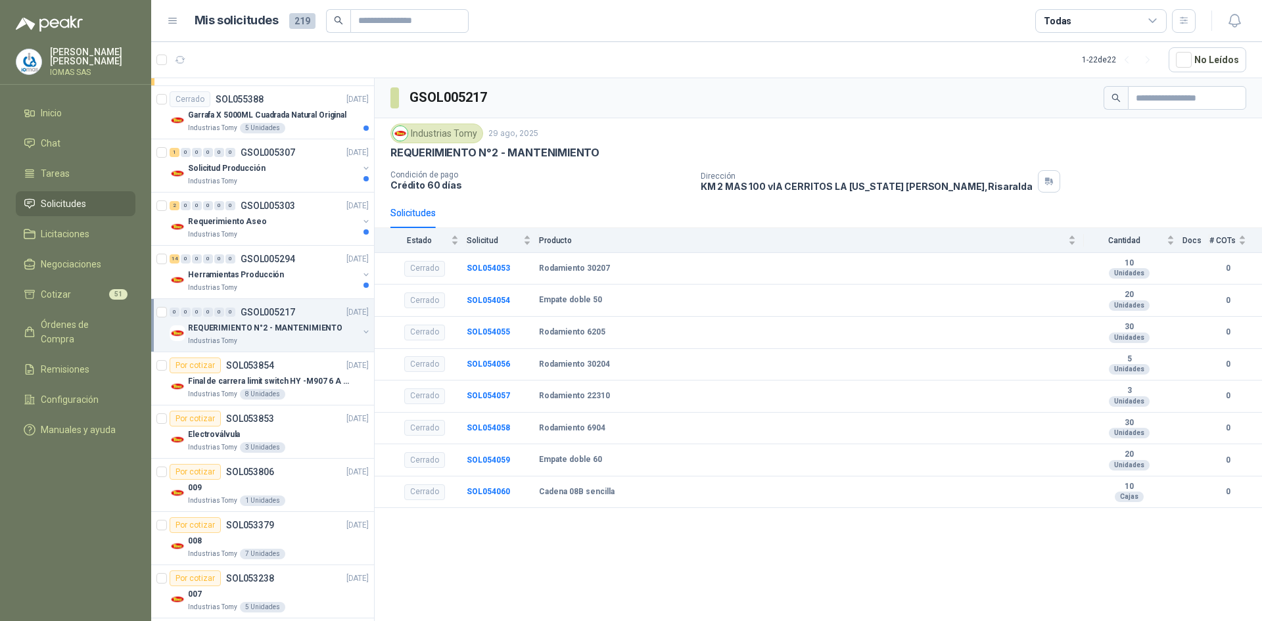
scroll to position [406, 0]
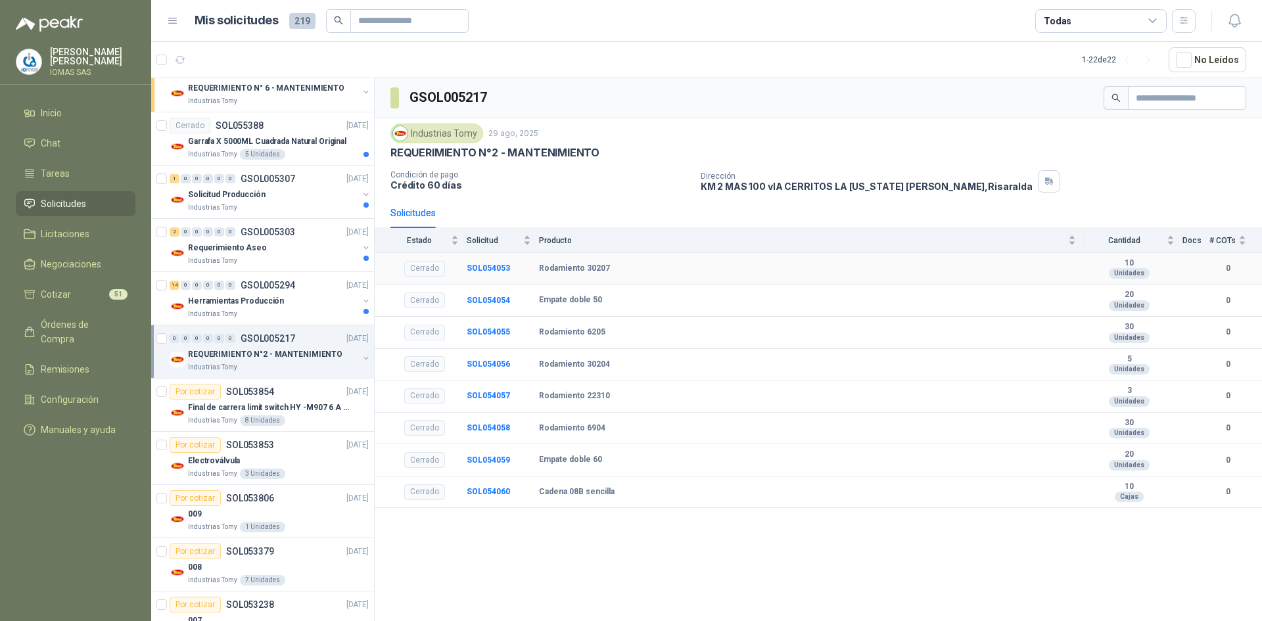
click at [484, 263] on td "SOL054053" at bounding box center [503, 269] width 72 height 32
click at [298, 404] on p "Final de carrera limit switch HY -M907 6 A - 250 V a.c" at bounding box center [270, 408] width 164 height 12
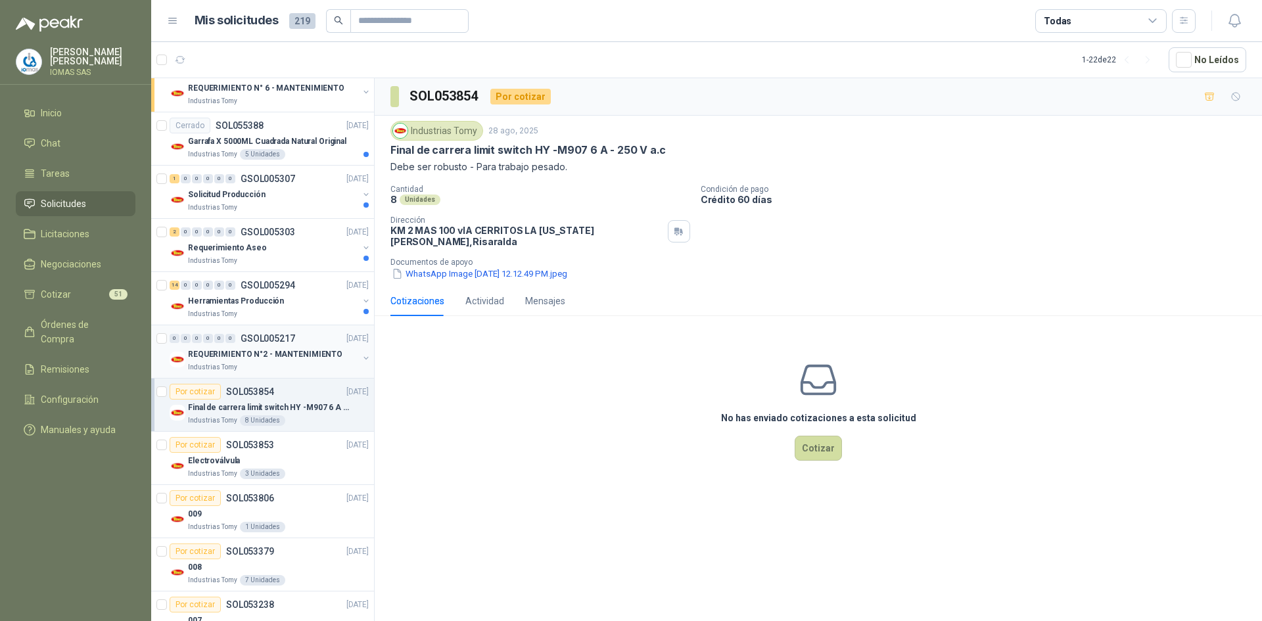
click at [297, 337] on div "0 0 0 0 0 0 GSOL005217 [DATE]" at bounding box center [271, 339] width 202 height 16
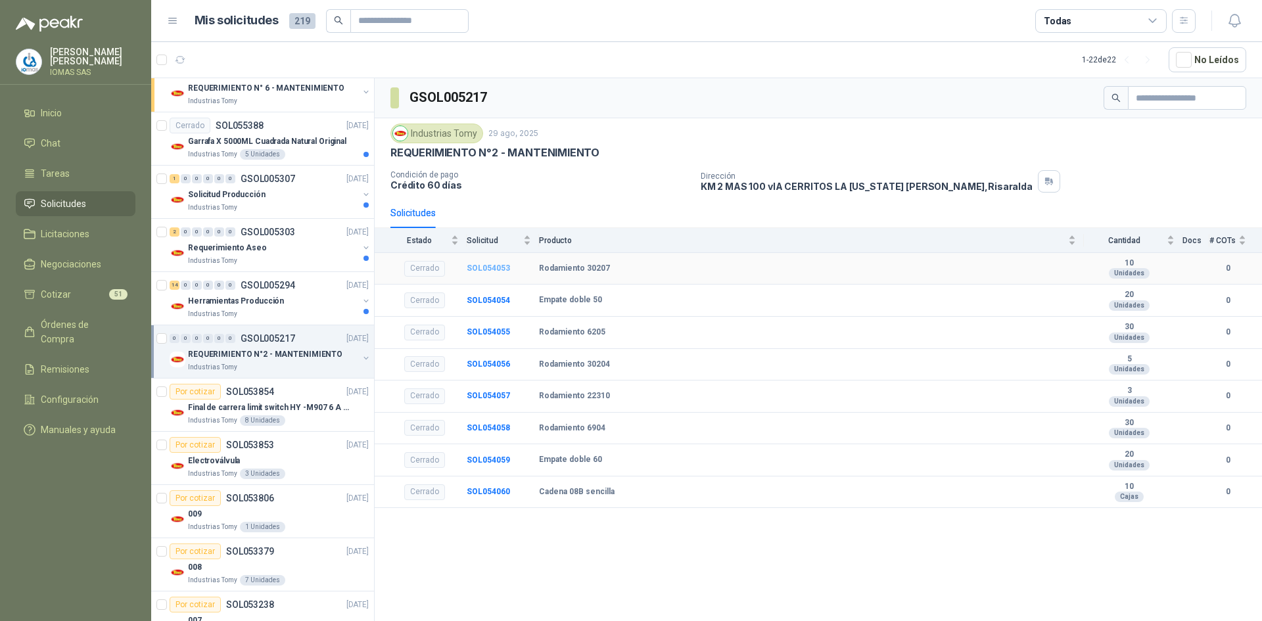
click at [489, 269] on b "SOL054053" at bounding box center [488, 268] width 43 height 9
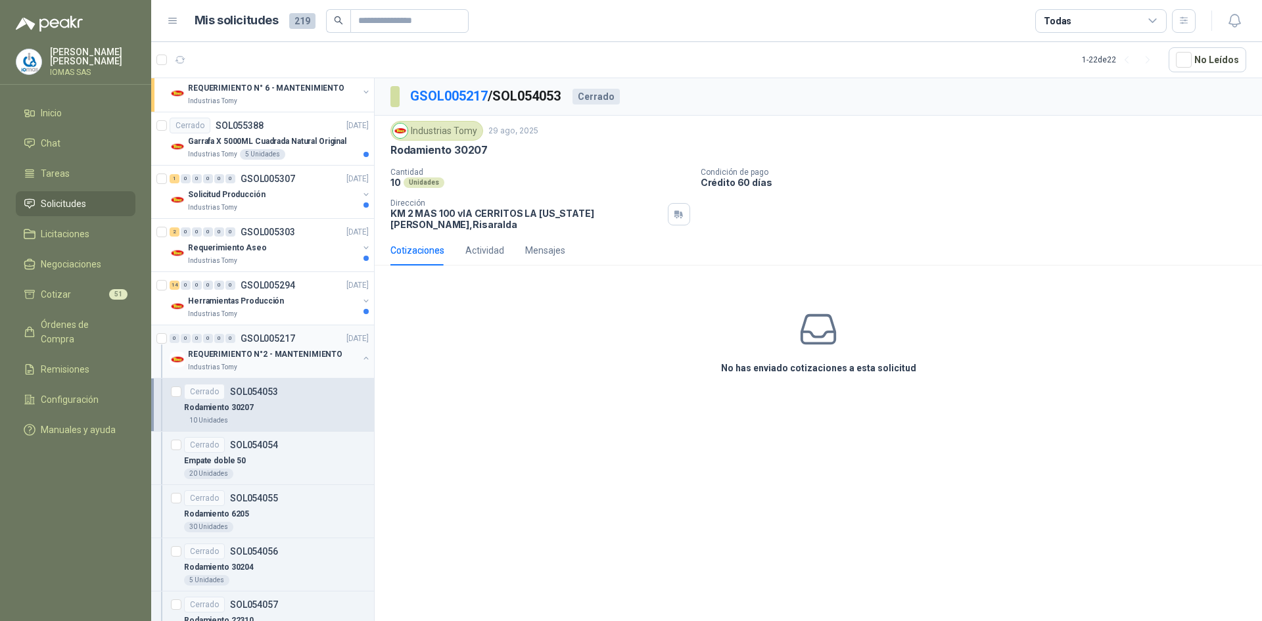
click at [304, 354] on p "REQUERIMIENTO N°2 - MANTENIMIENTO" at bounding box center [265, 354] width 154 height 12
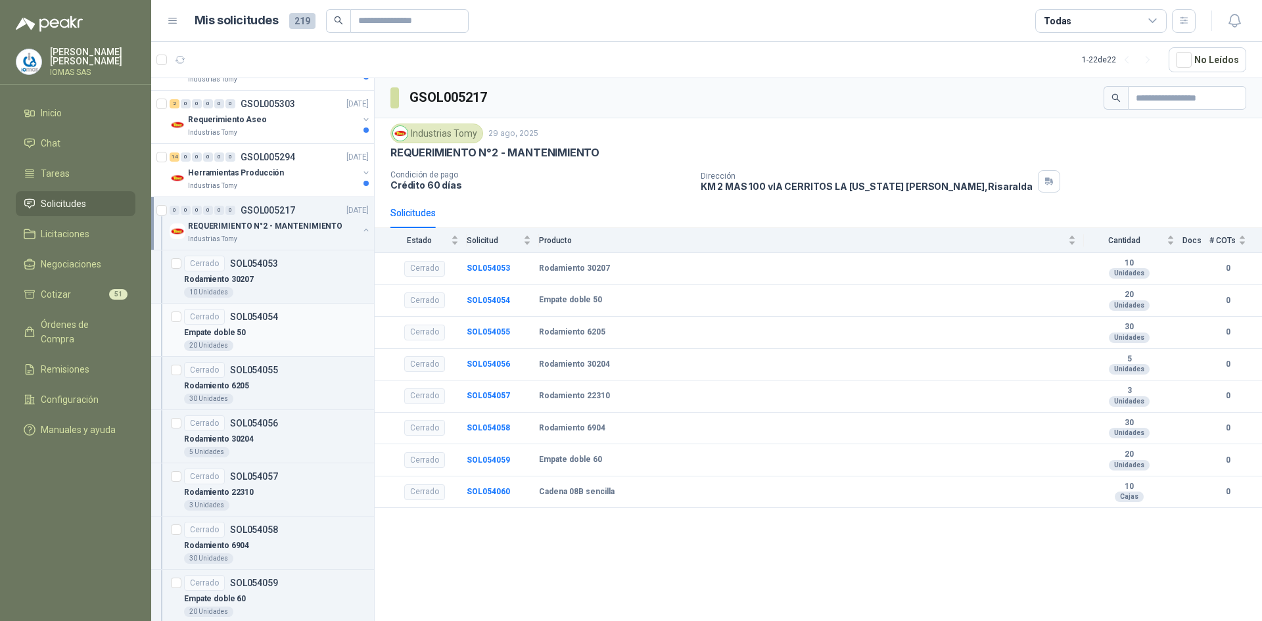
scroll to position [471, 0]
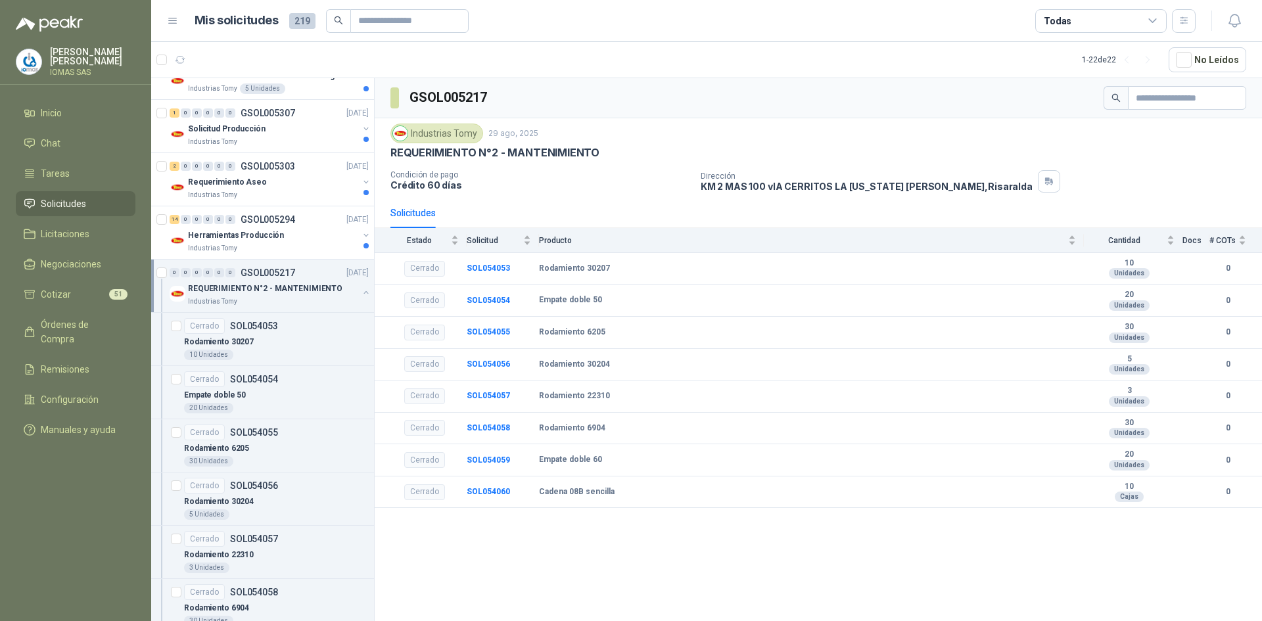
click at [361, 291] on button "button" at bounding box center [366, 292] width 11 height 11
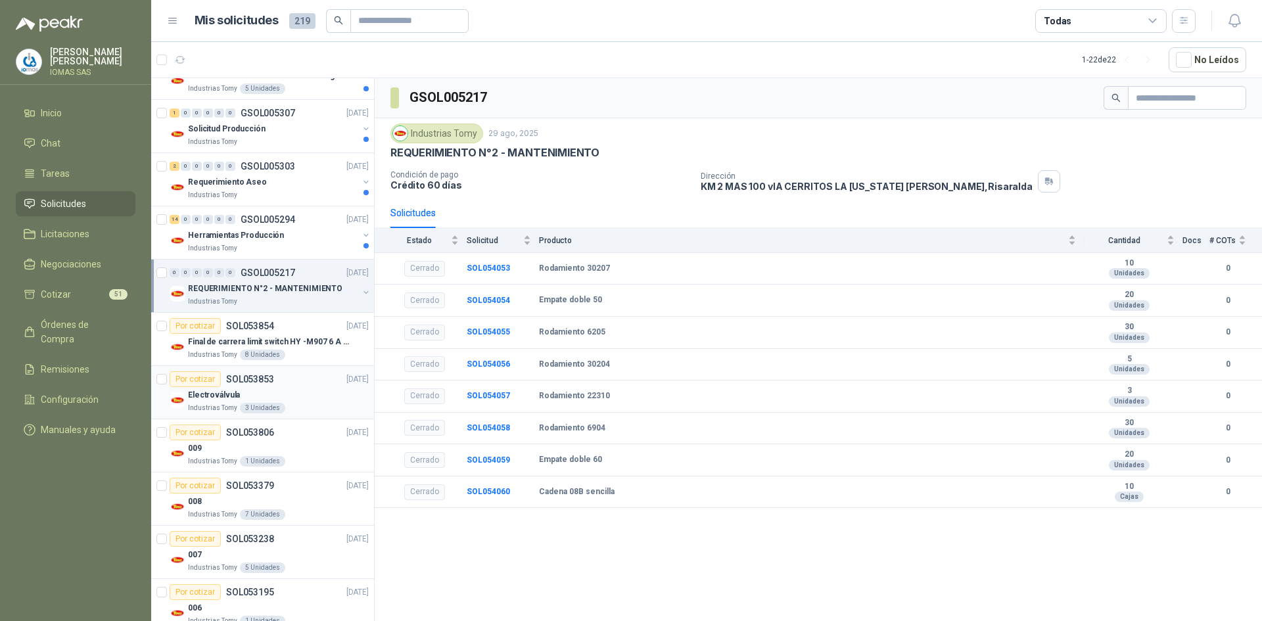
click at [325, 400] on div "Electroválvula" at bounding box center [278, 395] width 181 height 16
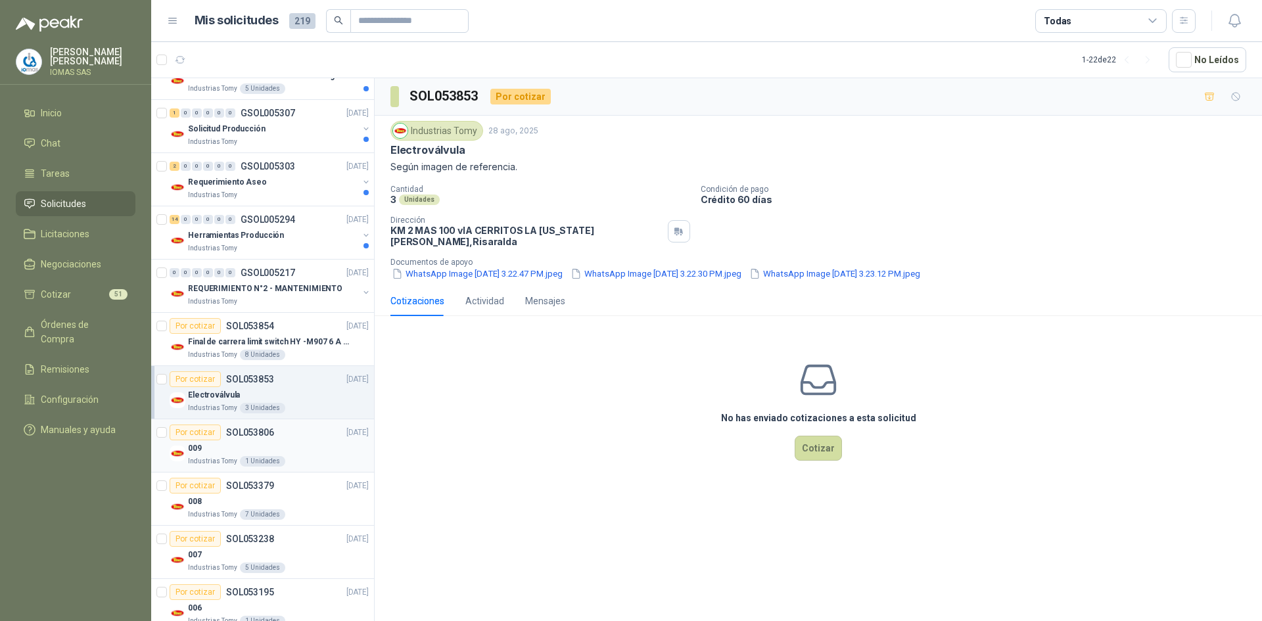
click at [321, 471] on article "Por cotizar SOL053806 [DATE] 009 Industrias Tomy 1 Unidades" at bounding box center [262, 445] width 223 height 53
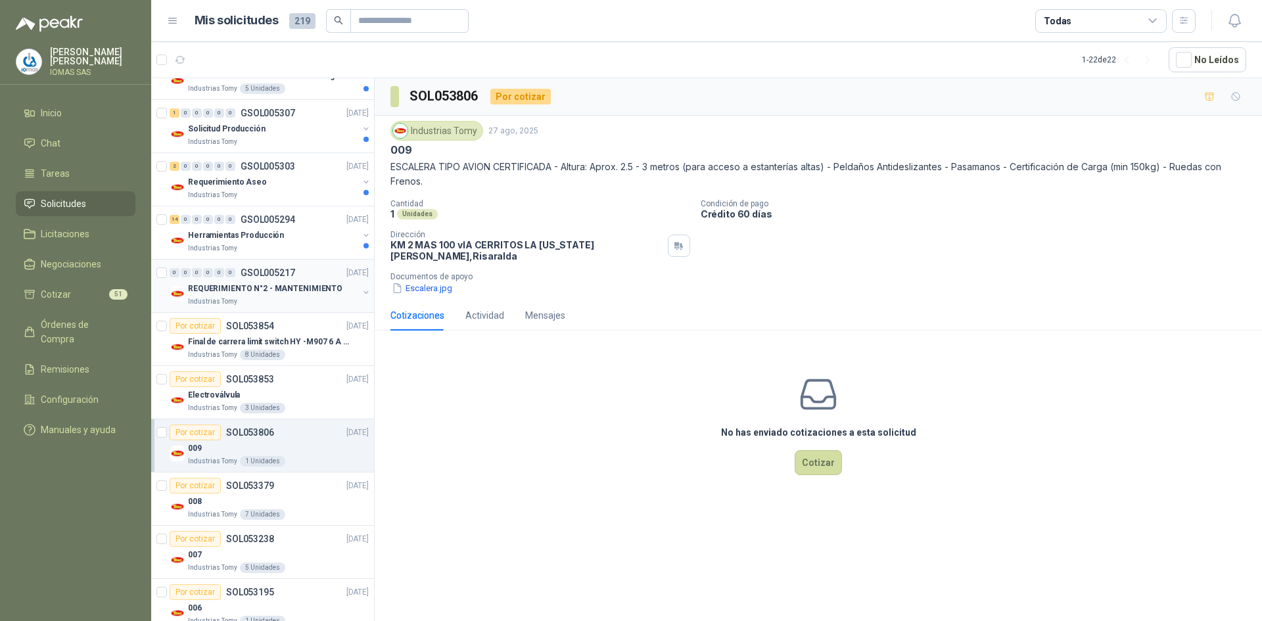
click at [292, 287] on p "REQUERIMIENTO N°2 - MANTENIMIENTO" at bounding box center [265, 289] width 154 height 12
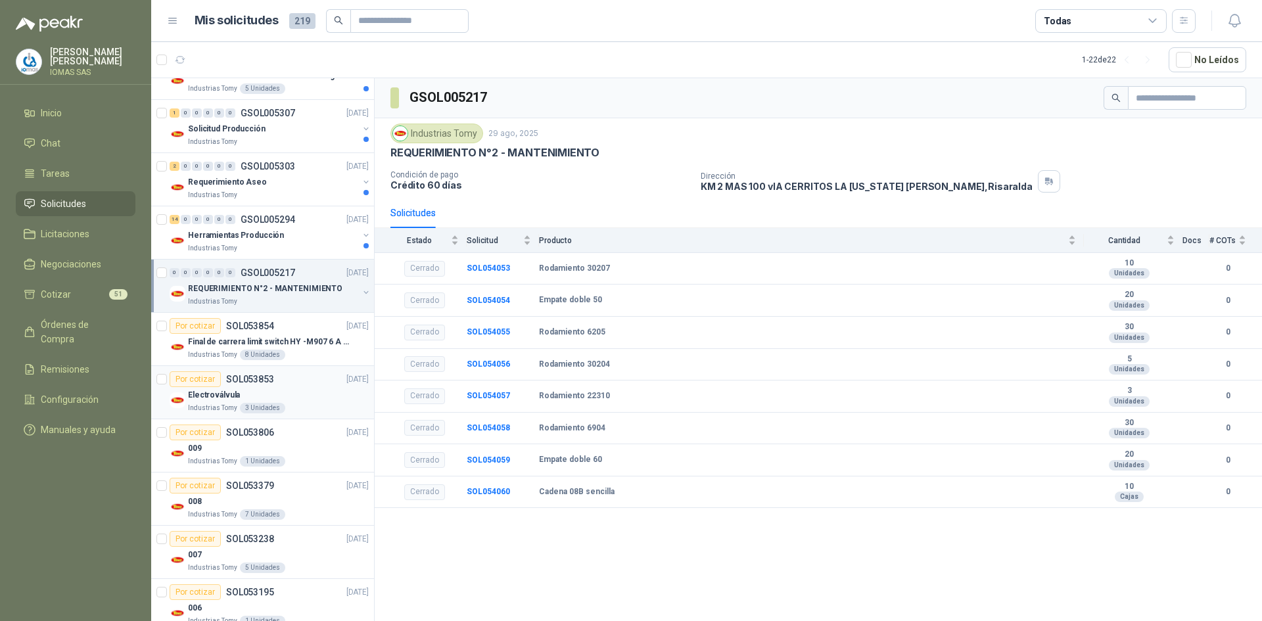
scroll to position [406, 0]
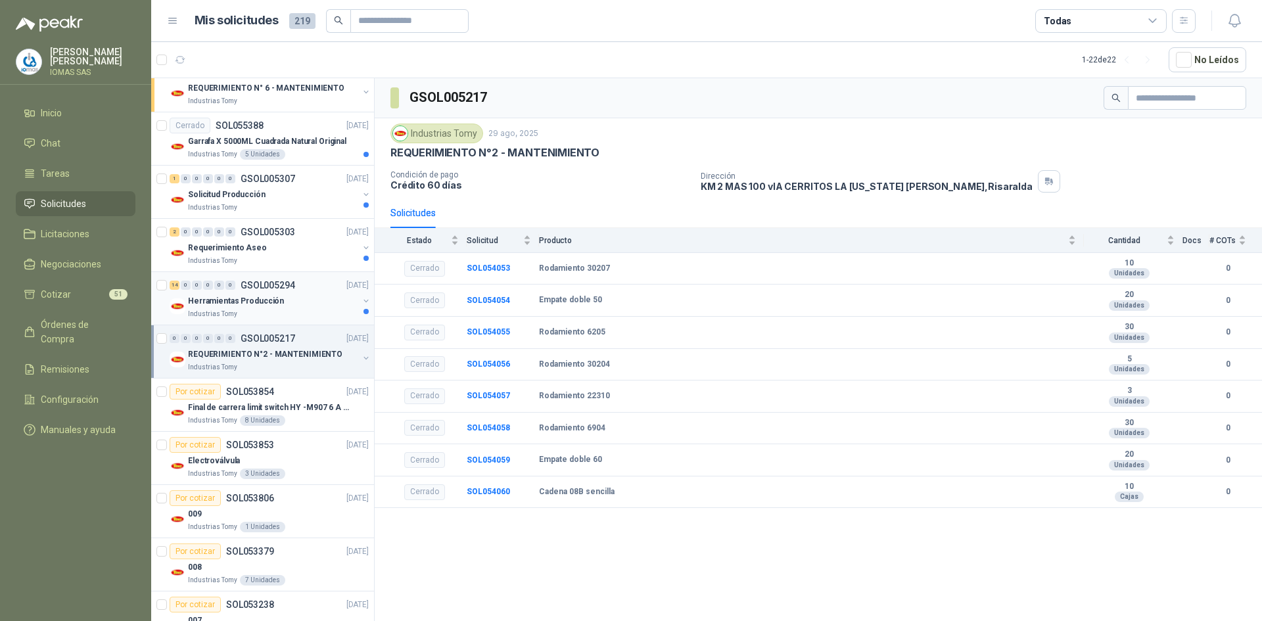
click at [290, 303] on div "Herramientas Producción" at bounding box center [273, 301] width 170 height 16
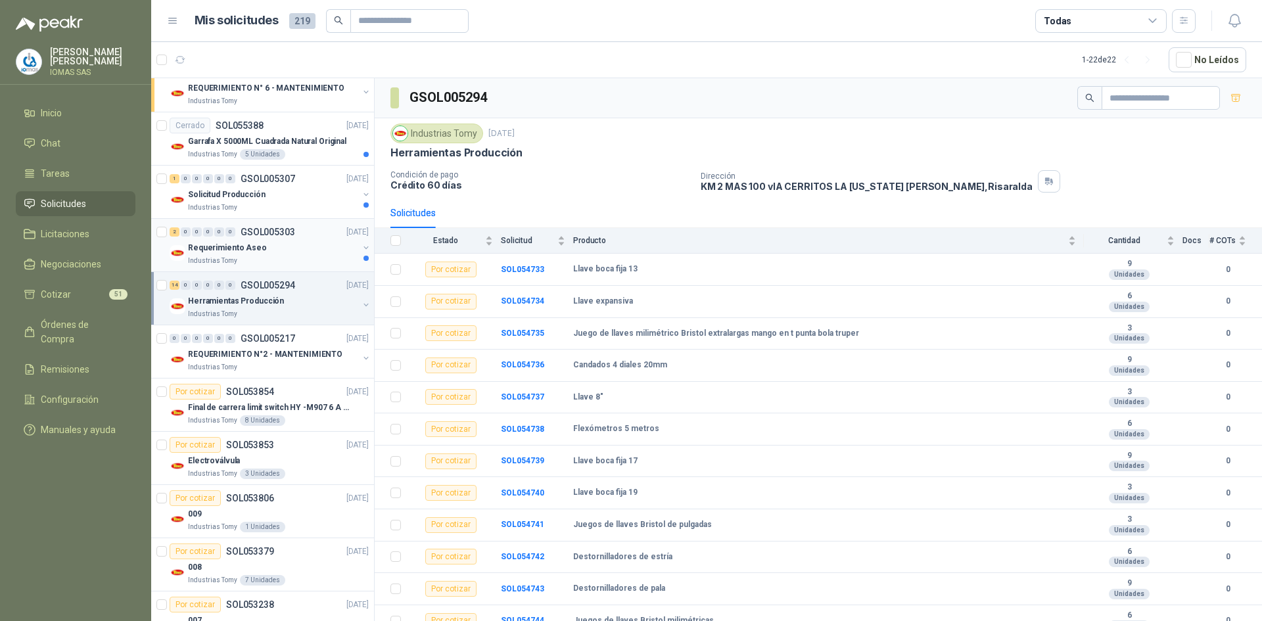
click at [304, 246] on div "Requerimiento Aseo" at bounding box center [273, 248] width 170 height 16
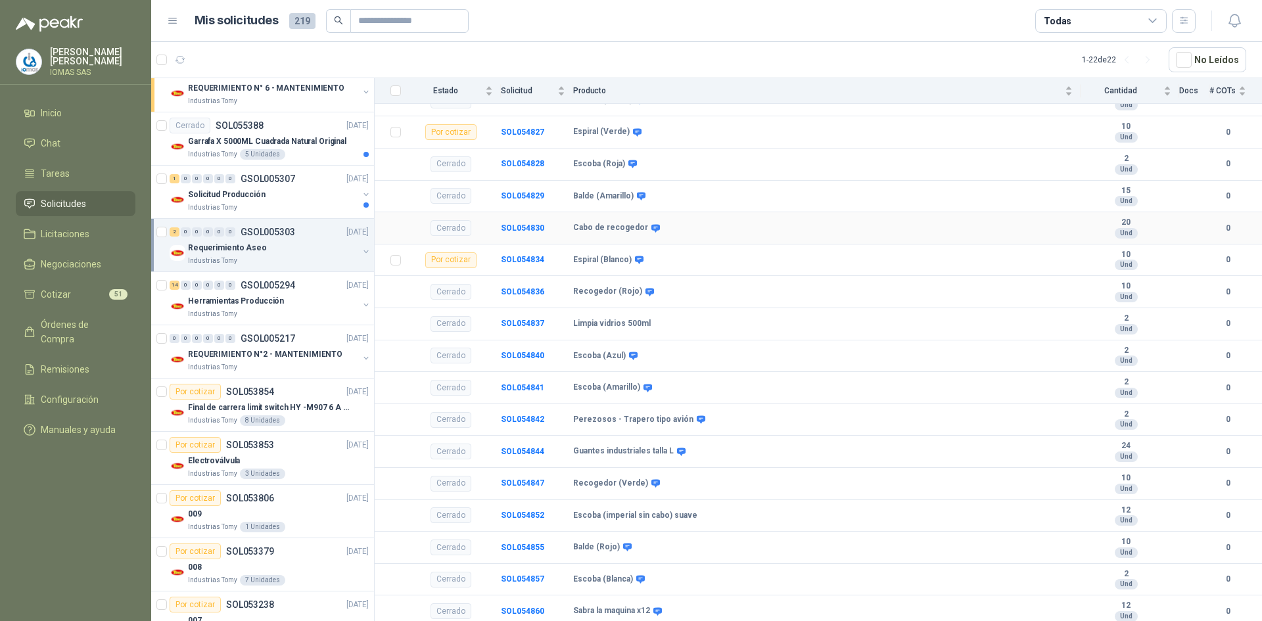
scroll to position [429, 0]
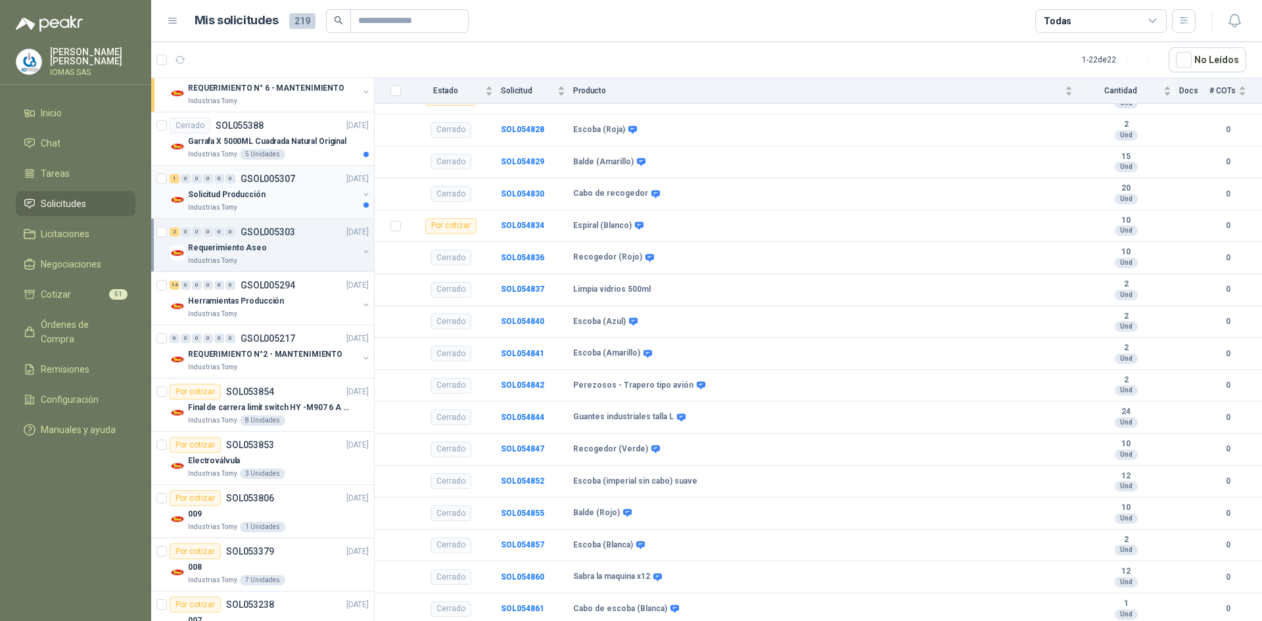
click at [275, 196] on div "Solicitud Producción" at bounding box center [273, 195] width 170 height 16
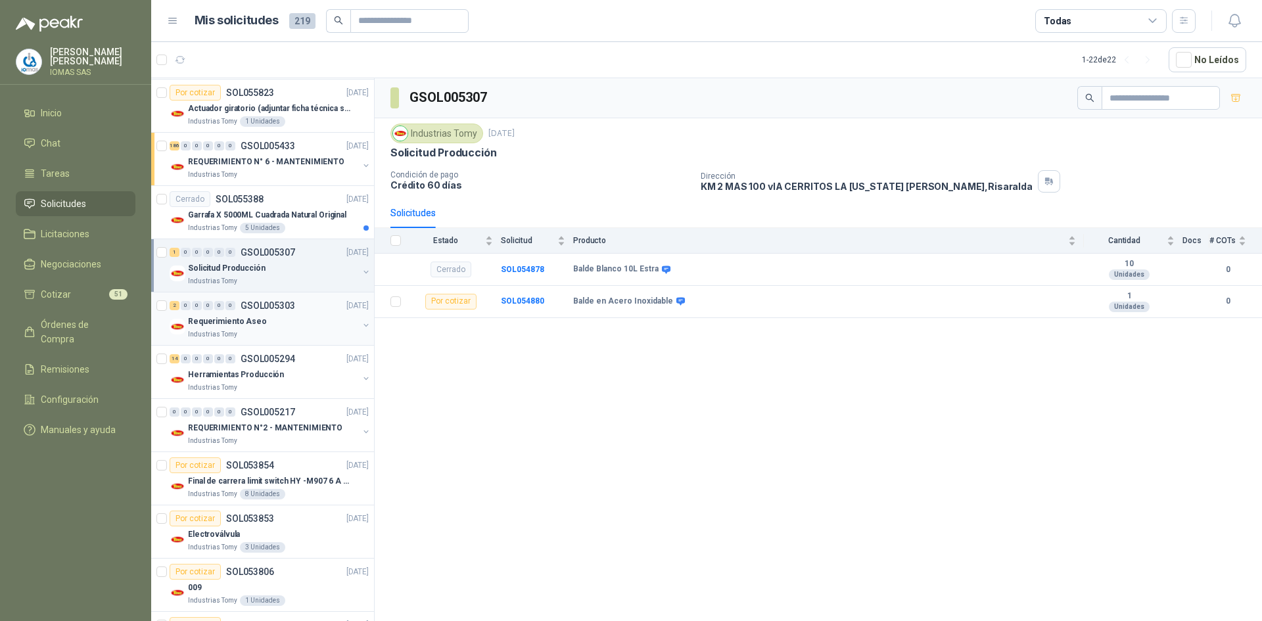
scroll to position [208, 0]
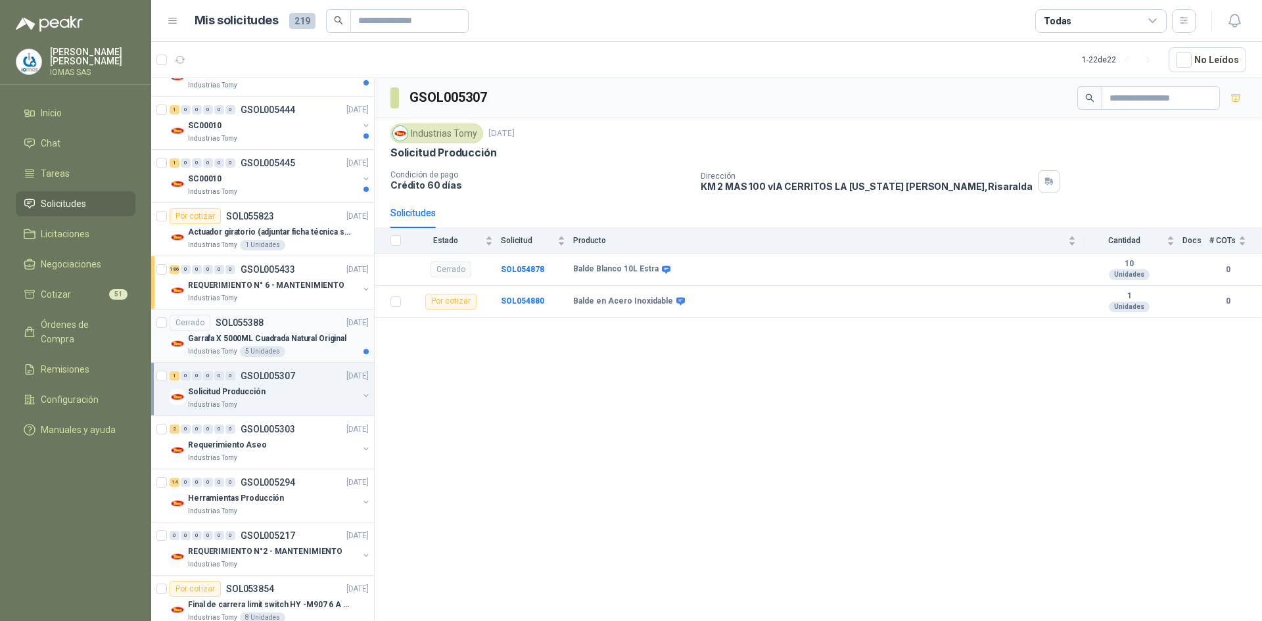
click at [331, 348] on div "Industrias Tomy 5 Unidades" at bounding box center [278, 351] width 181 height 11
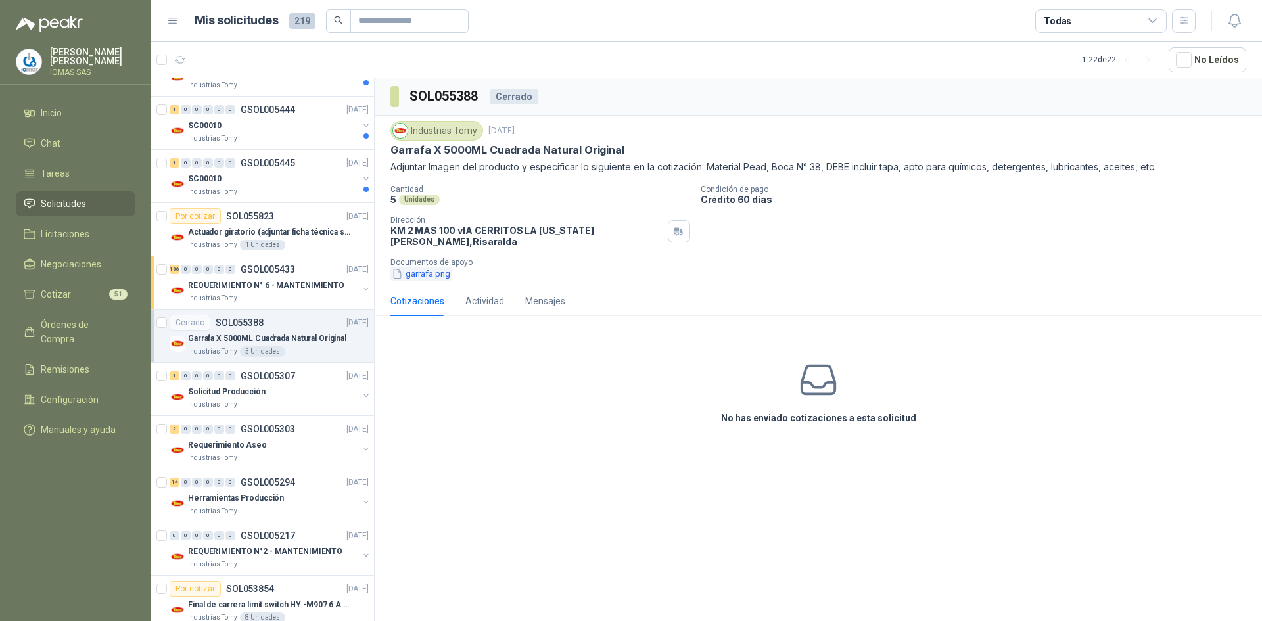
click at [419, 268] on button "garrafa.png" at bounding box center [420, 274] width 61 height 14
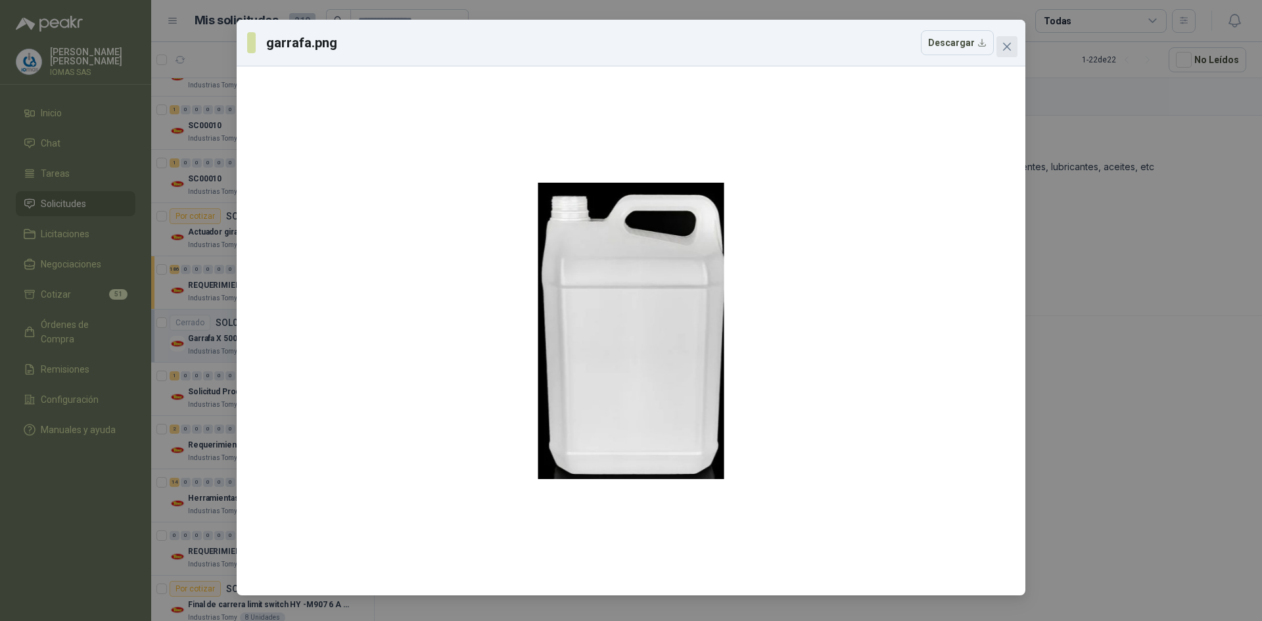
click at [1004, 48] on icon "close" at bounding box center [1007, 46] width 11 height 11
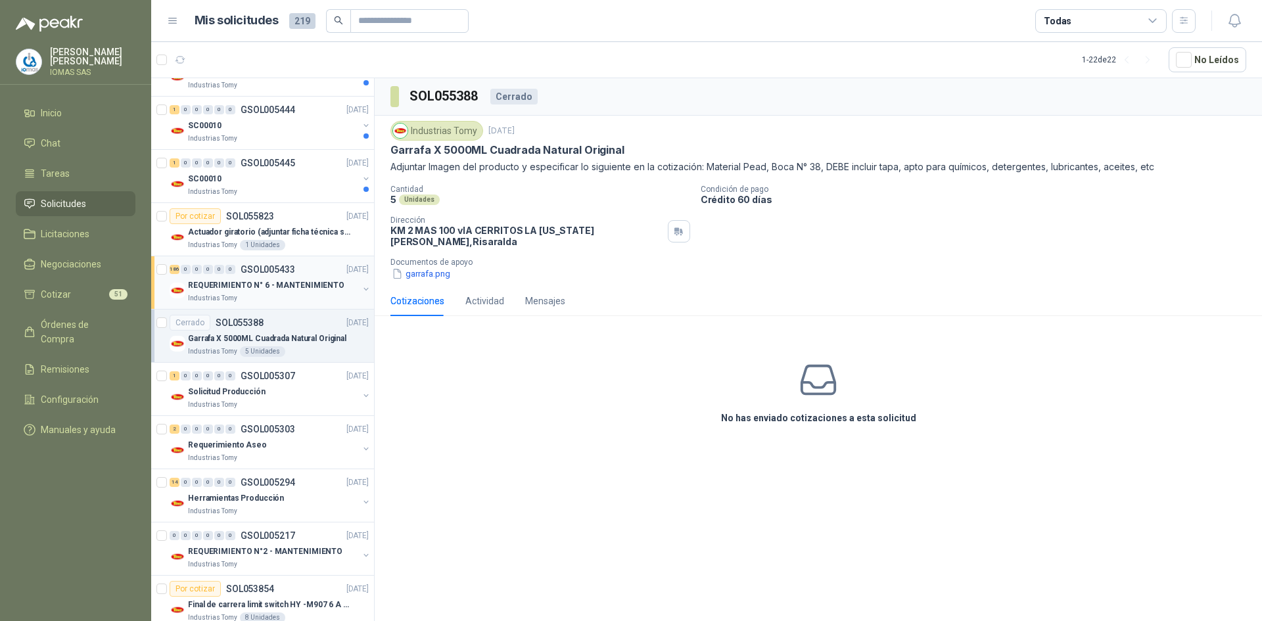
click at [296, 286] on p "REQUERIMIENTO N° 6 - MANTENIMIENTO" at bounding box center [266, 285] width 156 height 12
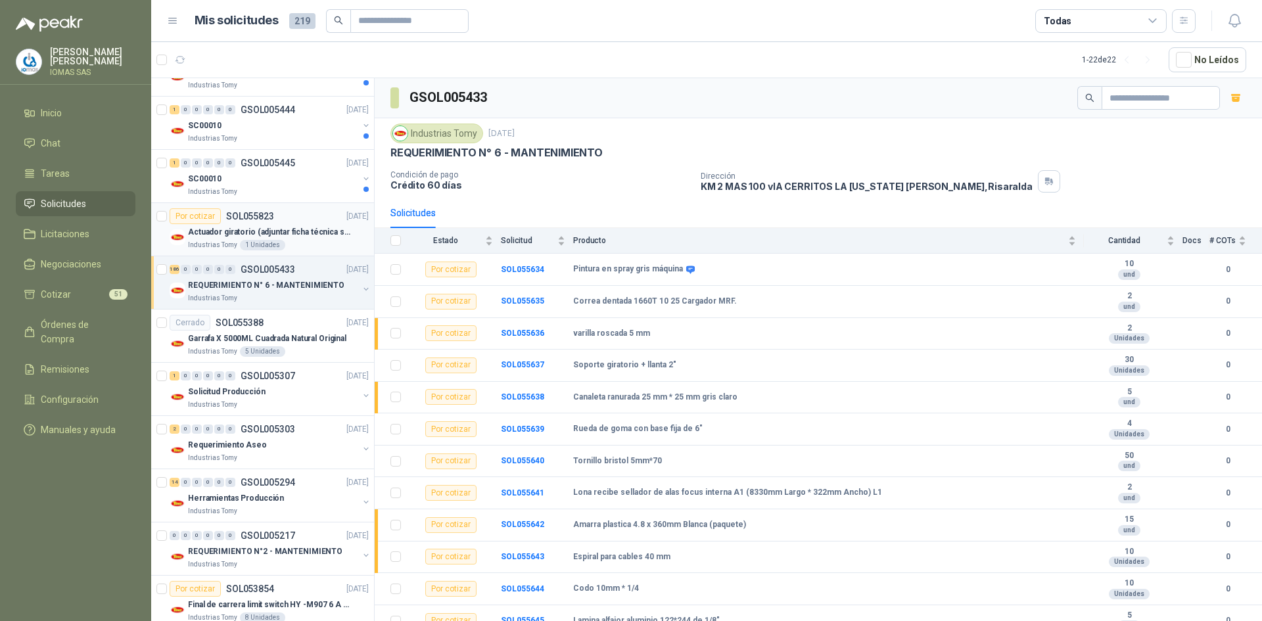
click at [312, 249] on div "Industrias Tomy 1 Unidades" at bounding box center [278, 245] width 181 height 11
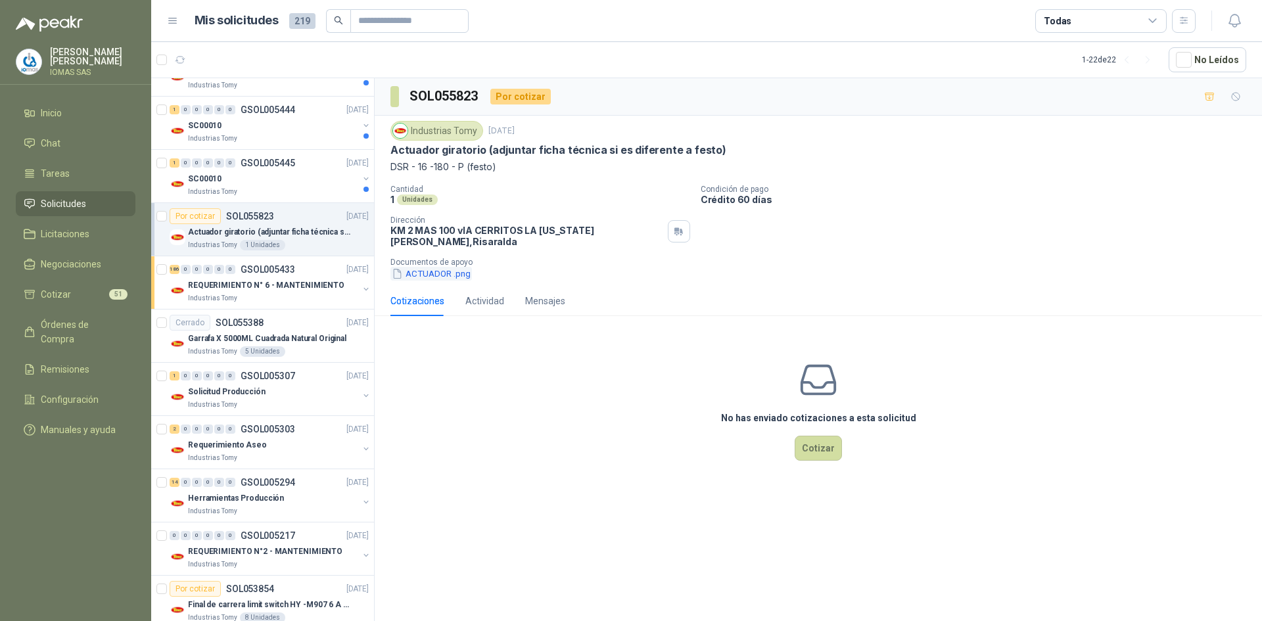
click at [420, 267] on button "ACTUADOR .png" at bounding box center [430, 274] width 81 height 14
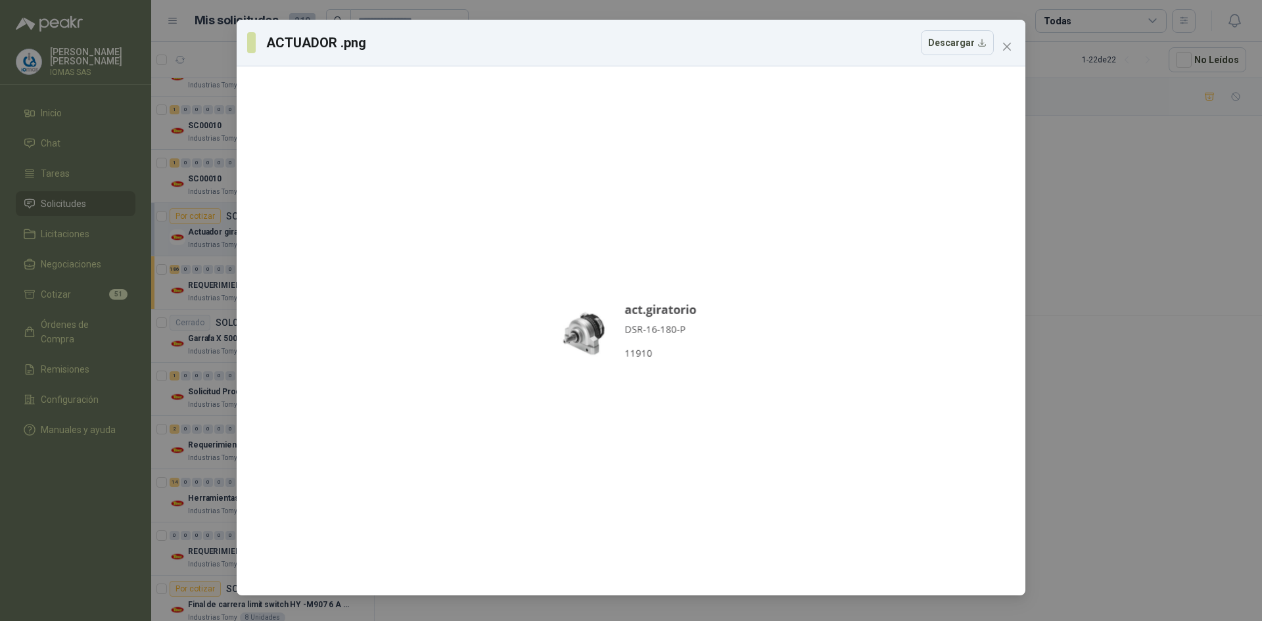
click at [1111, 275] on div "ACTUADOR .png Descargar" at bounding box center [631, 310] width 1262 height 621
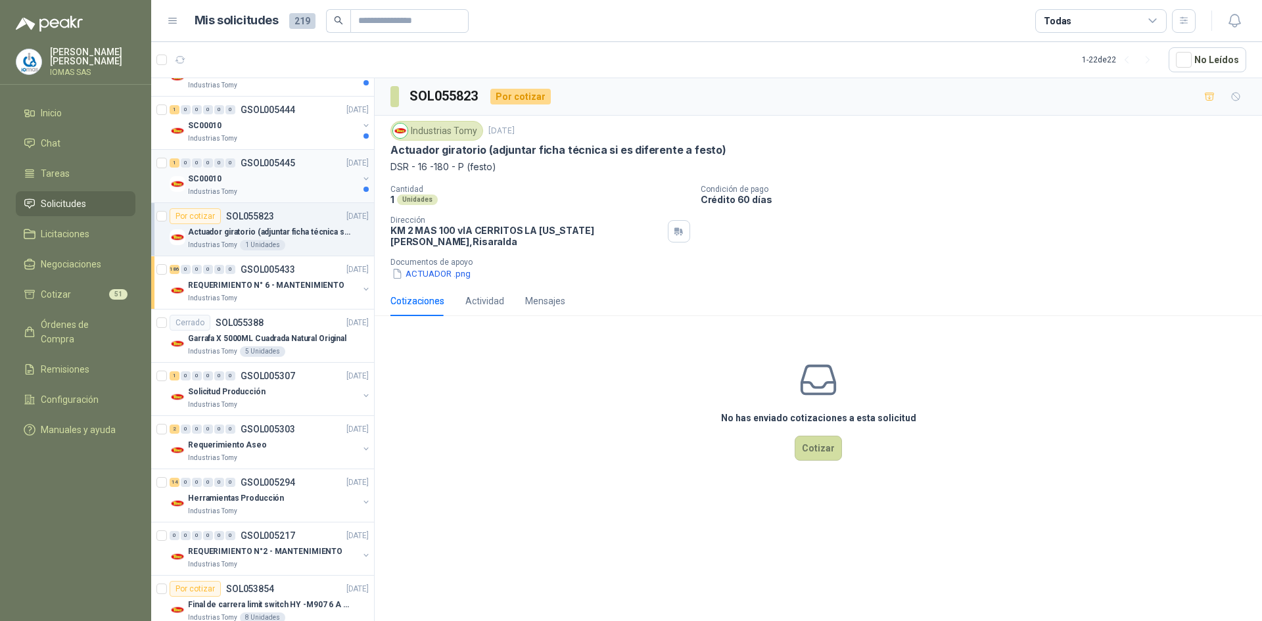
click at [287, 185] on div "SC00010" at bounding box center [273, 179] width 170 height 16
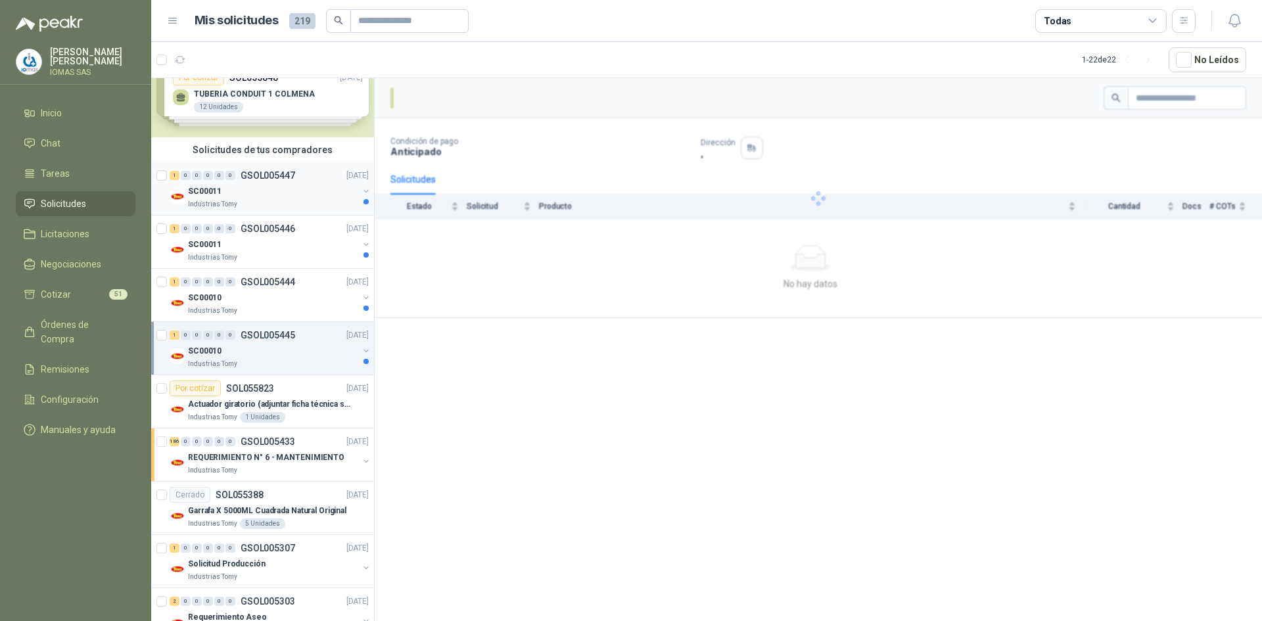
scroll to position [11, 0]
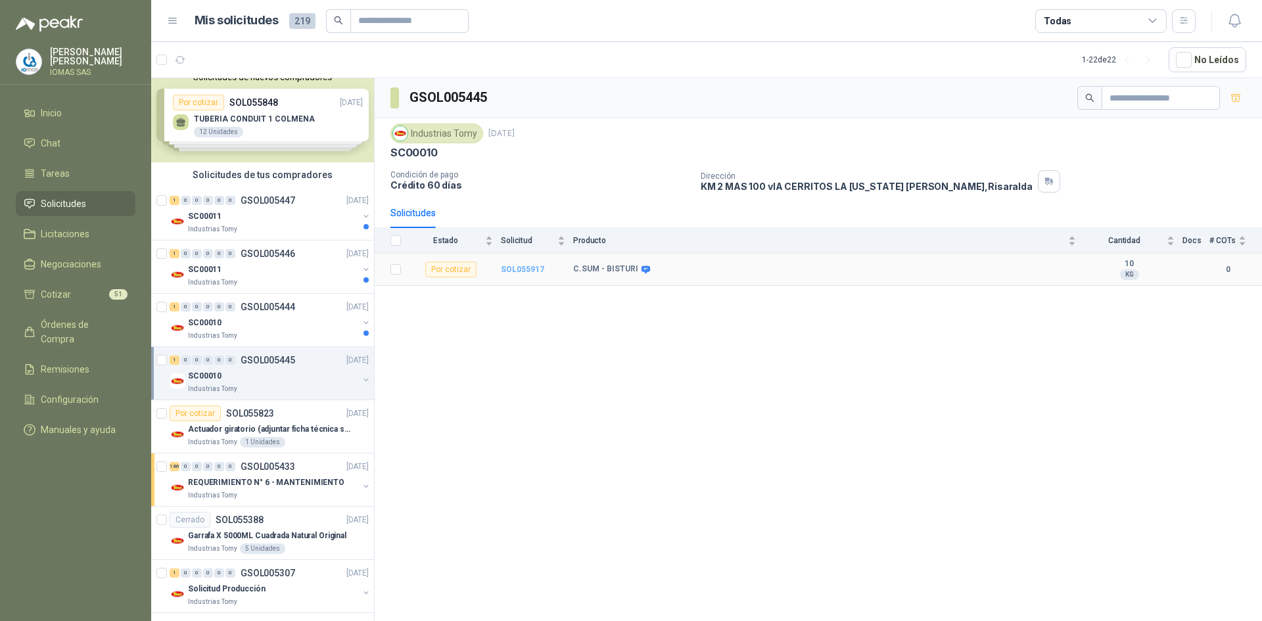
click at [522, 268] on b "SOL055917" at bounding box center [522, 269] width 43 height 9
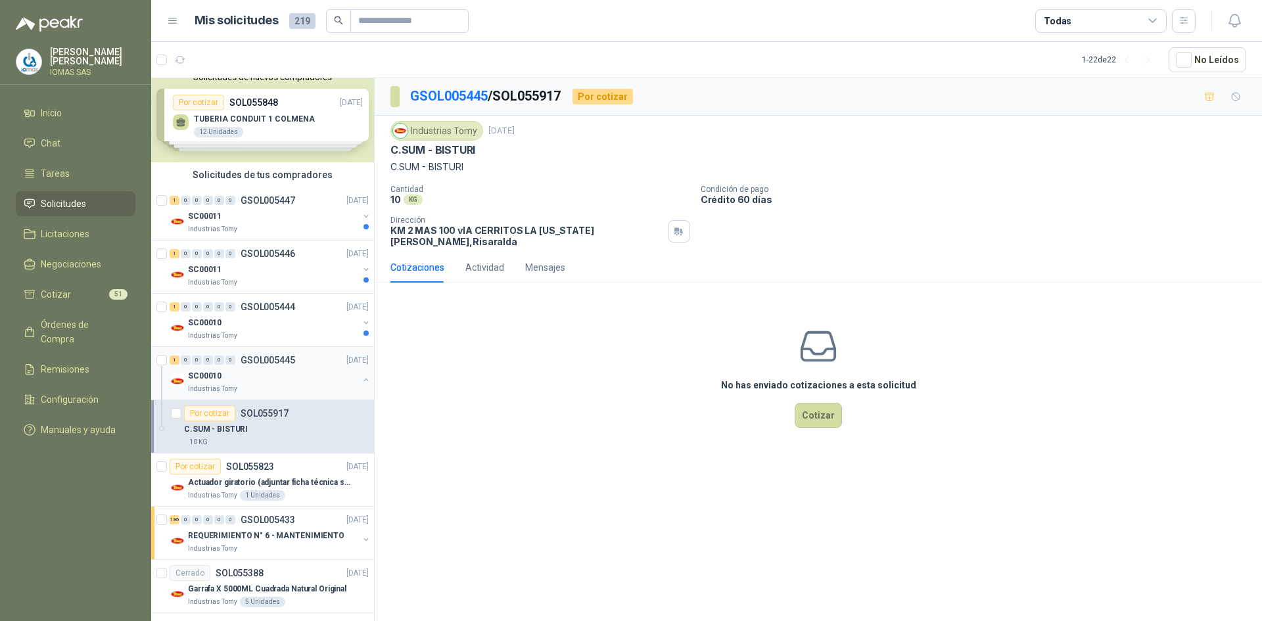
click at [361, 379] on button "button" at bounding box center [366, 380] width 11 height 11
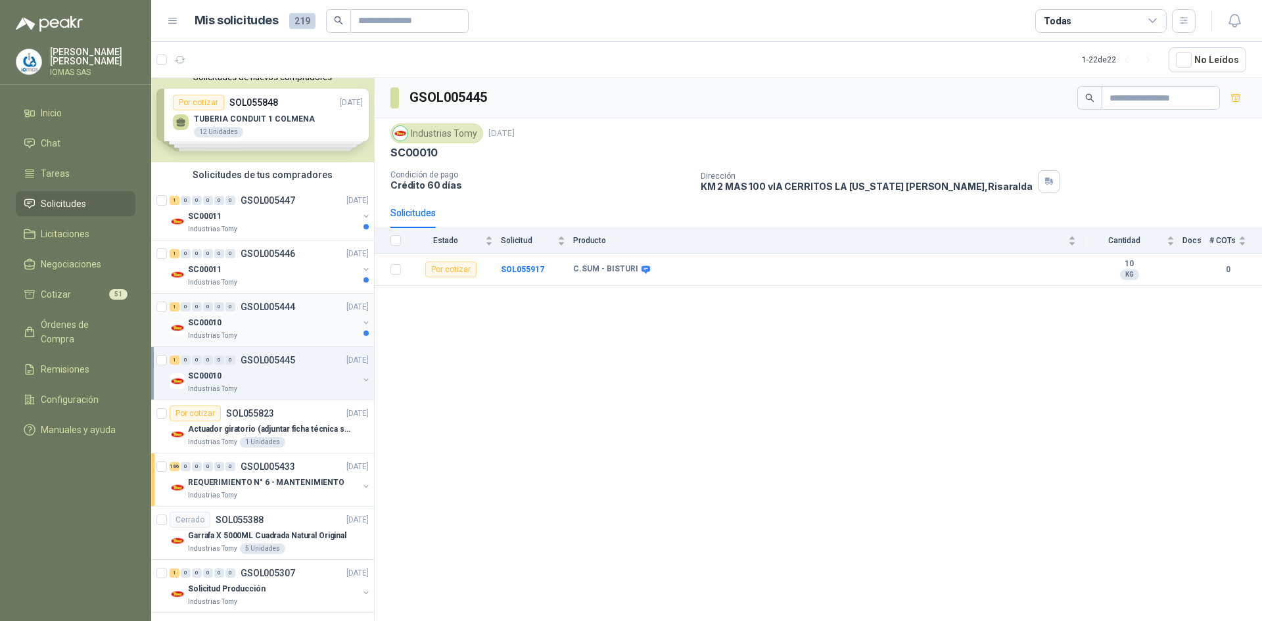
click at [361, 321] on button "button" at bounding box center [366, 322] width 11 height 11
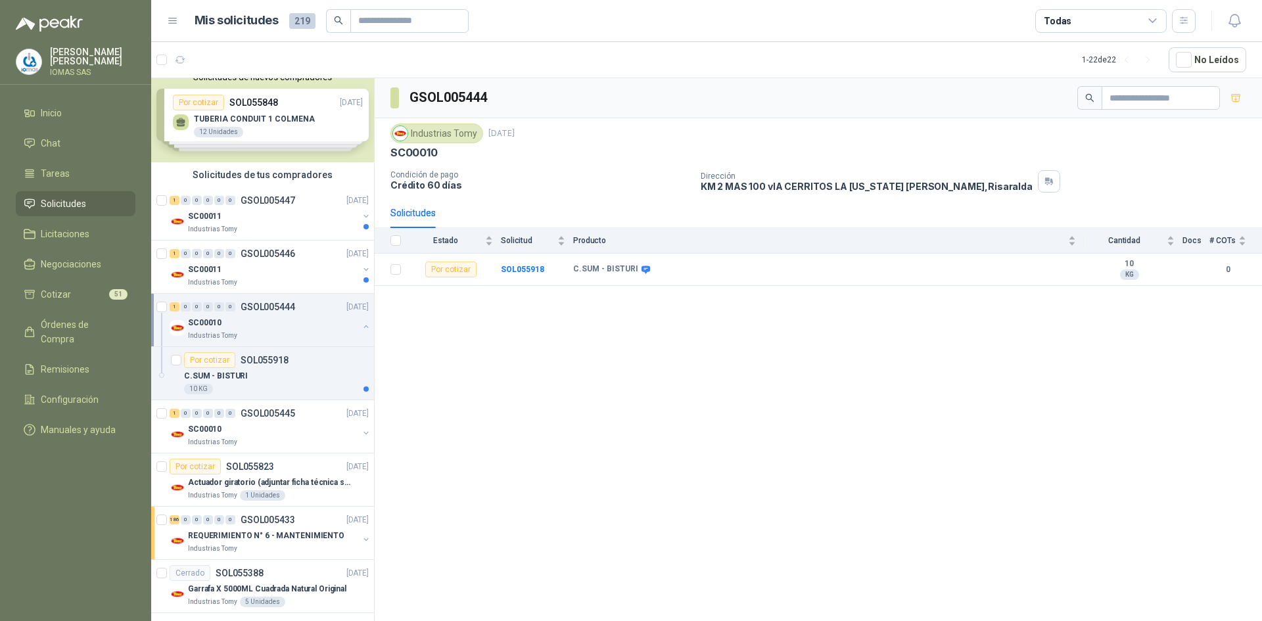
click at [361, 321] on button "button" at bounding box center [366, 326] width 11 height 11
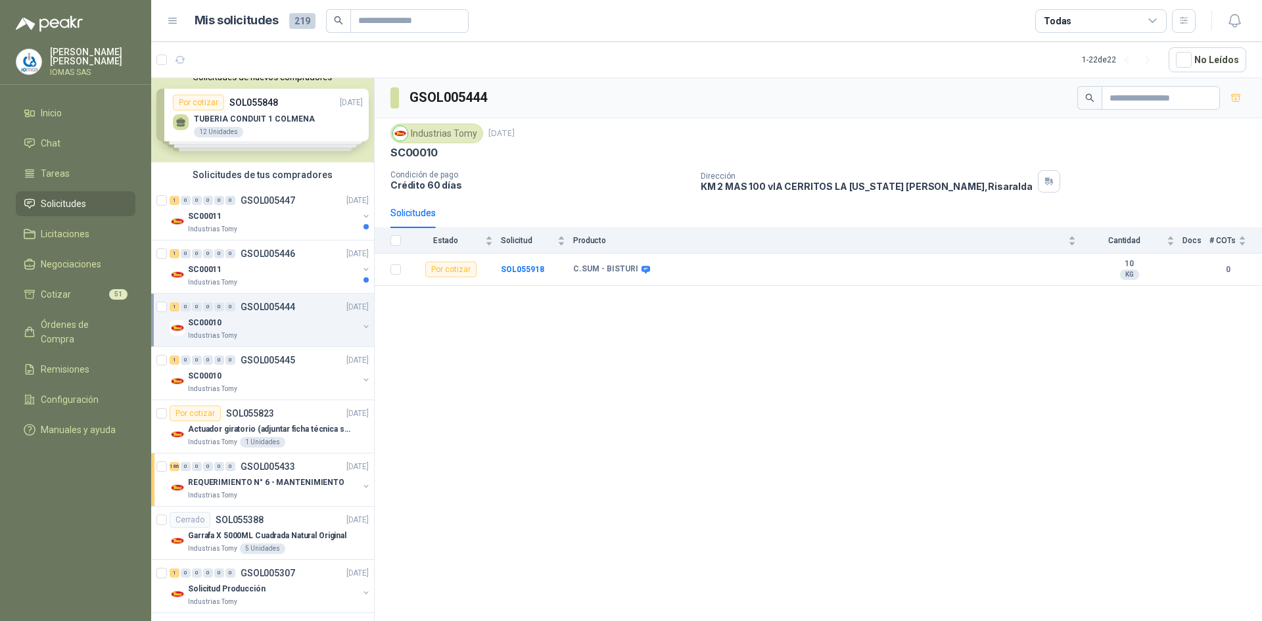
click at [290, 333] on div "Industrias Tomy" at bounding box center [273, 336] width 170 height 11
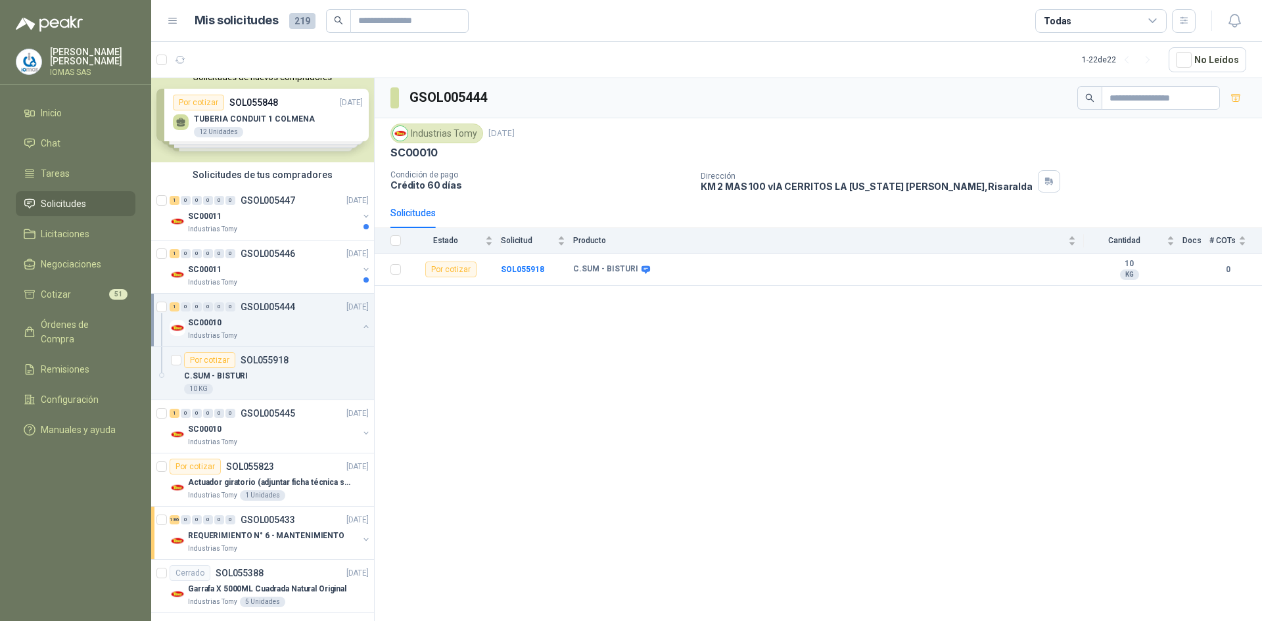
click at [361, 329] on button "button" at bounding box center [366, 326] width 11 height 11
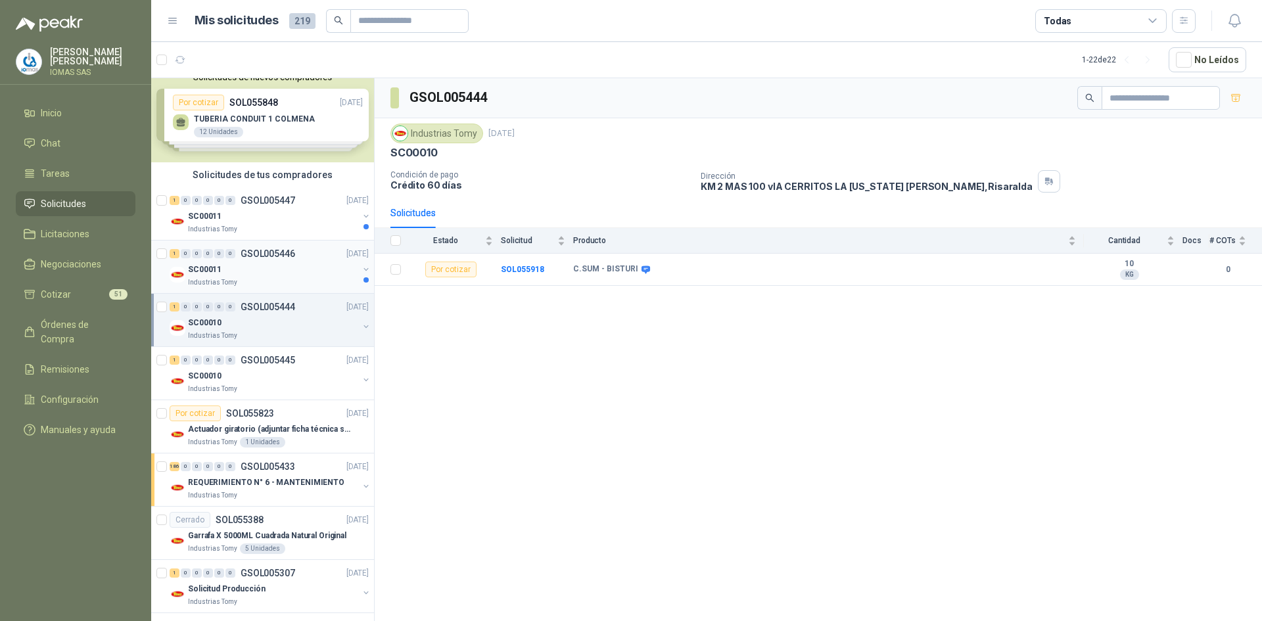
click at [292, 271] on div "SC00011" at bounding box center [273, 270] width 170 height 16
click at [289, 220] on div "SC00011" at bounding box center [273, 216] width 170 height 16
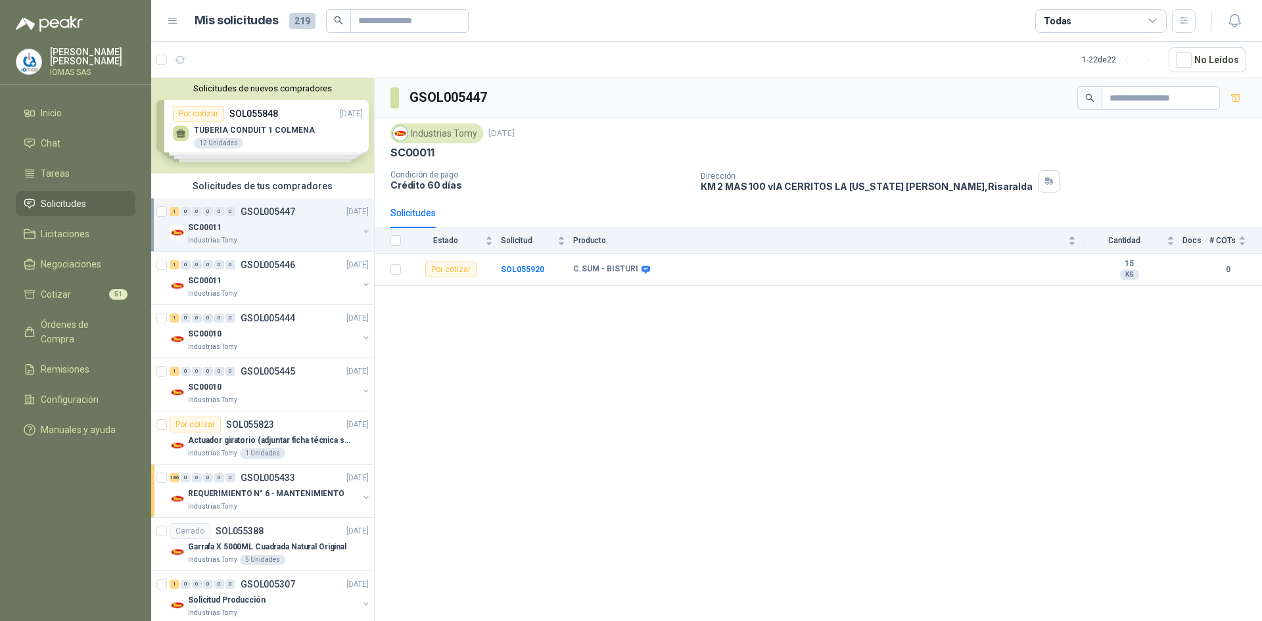
click at [298, 115] on div "Solicitudes de nuevos compradores Por cotizar SOL055848 [DATE] TUBERIA CONDUIT …" at bounding box center [262, 125] width 223 height 95
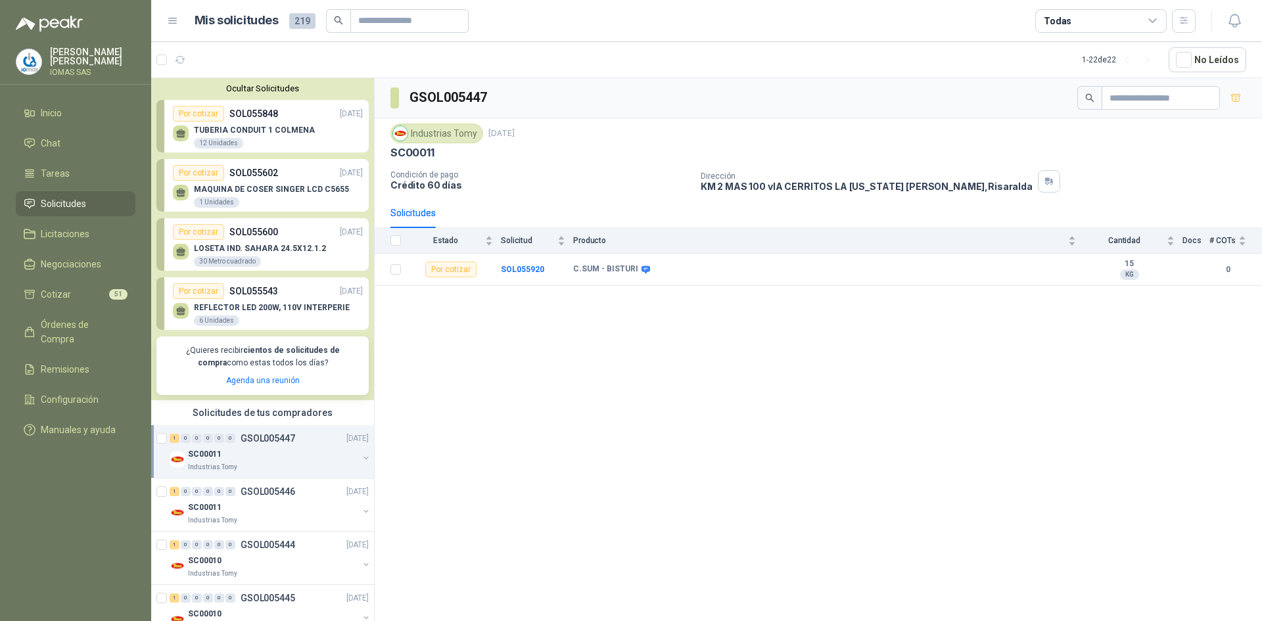
click at [316, 126] on div "TUBERIA CONDUIT 1 COLMENA 12 Unidades" at bounding box center [268, 136] width 190 height 28
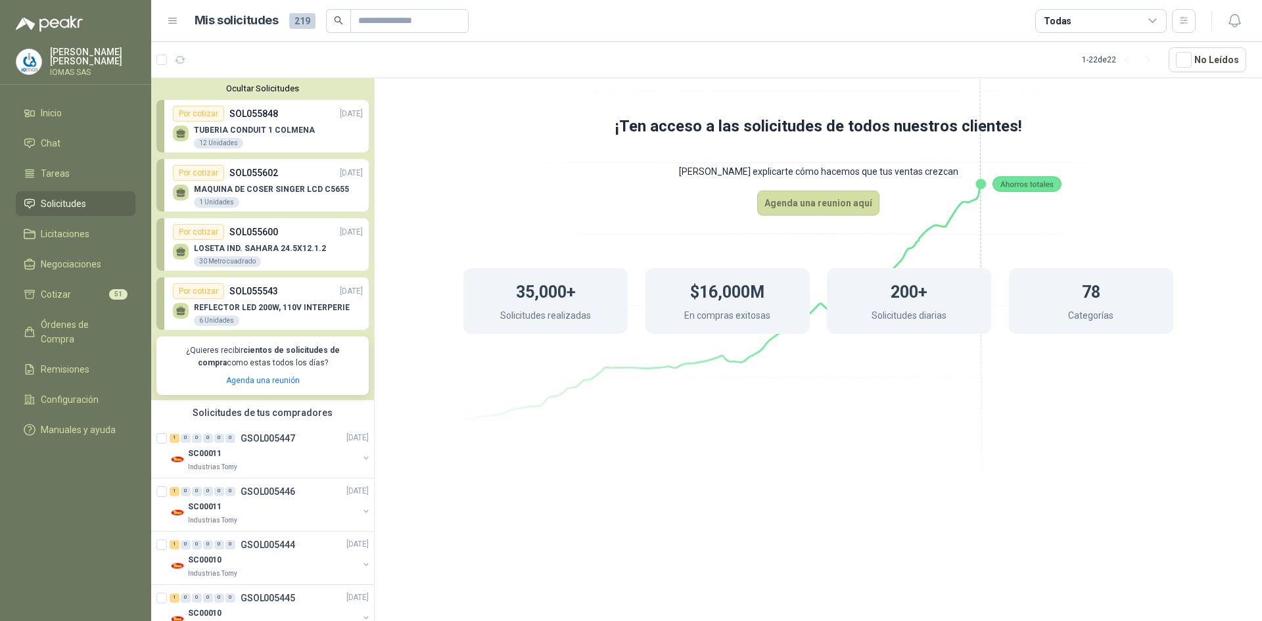
click at [302, 187] on p "MAQUINA DE COSER SINGER LCD C5655" at bounding box center [271, 189] width 155 height 9
click at [284, 87] on button "Ocultar Solicitudes" at bounding box center [262, 88] width 212 height 10
